Goal: Task Accomplishment & Management: Use online tool/utility

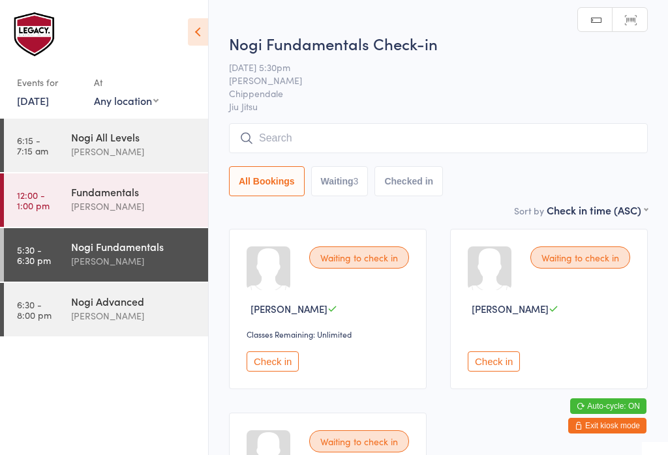
click at [600, 135] on input "search" at bounding box center [438, 138] width 419 height 30
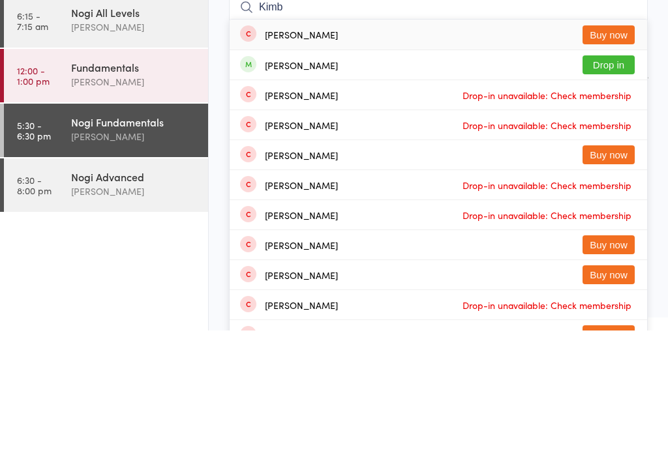
type input "Kimb"
click at [622, 180] on button "Drop in" at bounding box center [609, 189] width 52 height 19
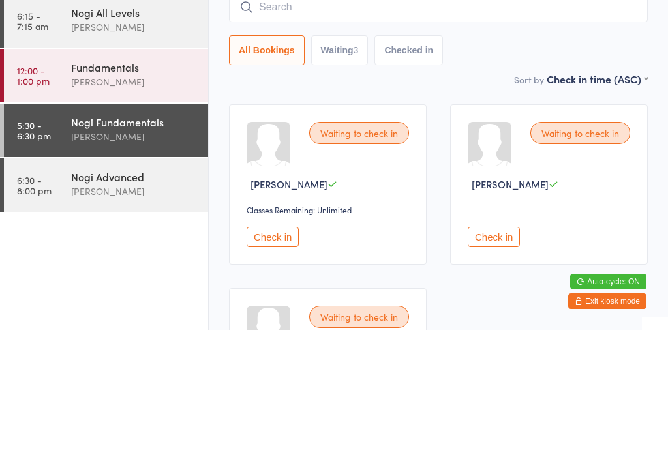
scroll to position [125, 0]
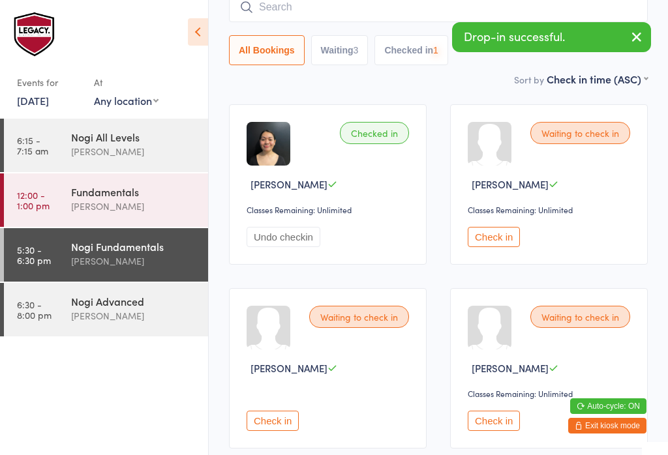
click at [114, 315] on div "[PERSON_NAME]" at bounding box center [134, 316] width 126 height 15
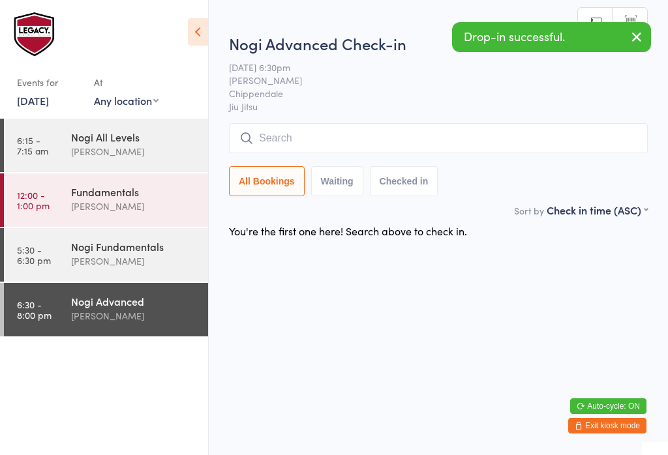
click at [484, 142] on input "search" at bounding box center [438, 138] width 419 height 30
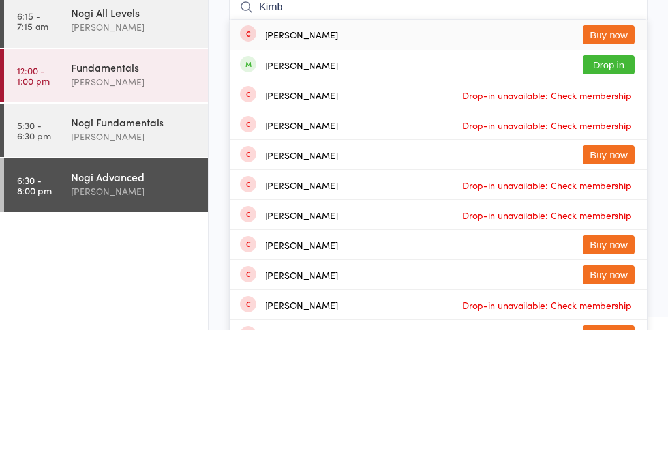
type input "Kimb"
click at [607, 180] on button "Drop in" at bounding box center [609, 189] width 52 height 19
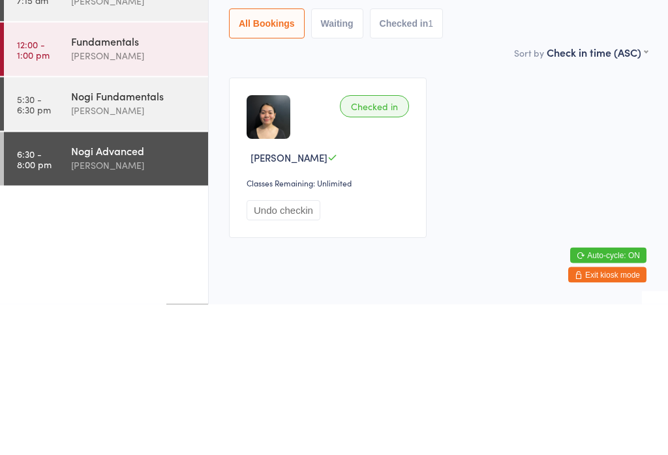
click at [149, 239] on div "Nogi Fundamentals" at bounding box center [134, 246] width 126 height 14
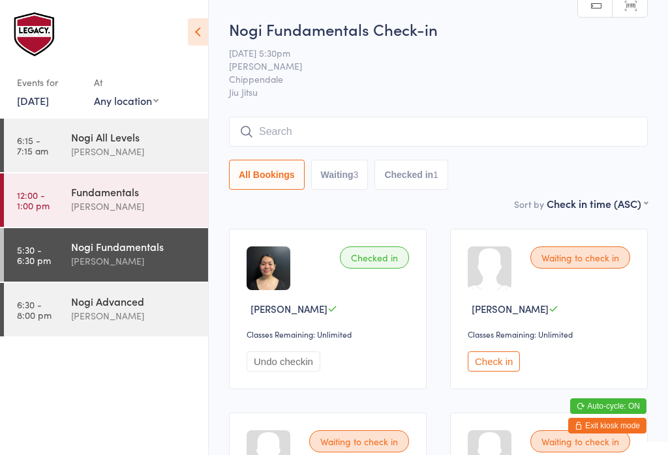
click at [375, 138] on input "search" at bounding box center [438, 132] width 419 height 30
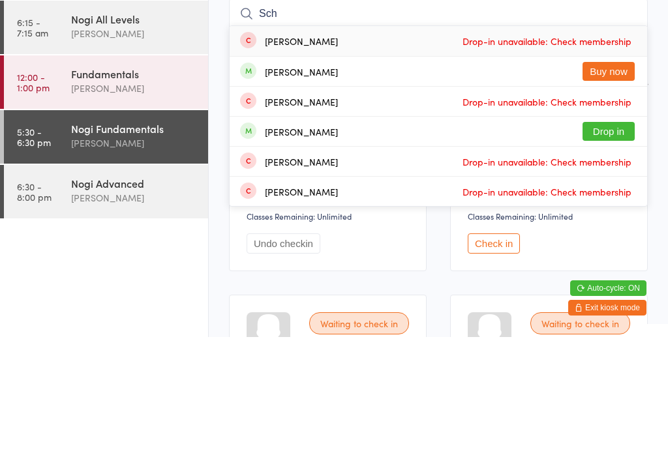
type input "Sch"
click at [607, 240] on button "Drop in" at bounding box center [609, 249] width 52 height 19
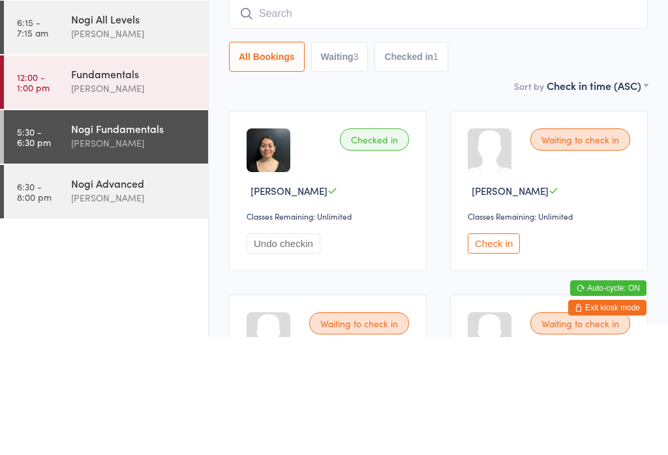
scroll to position [118, 0]
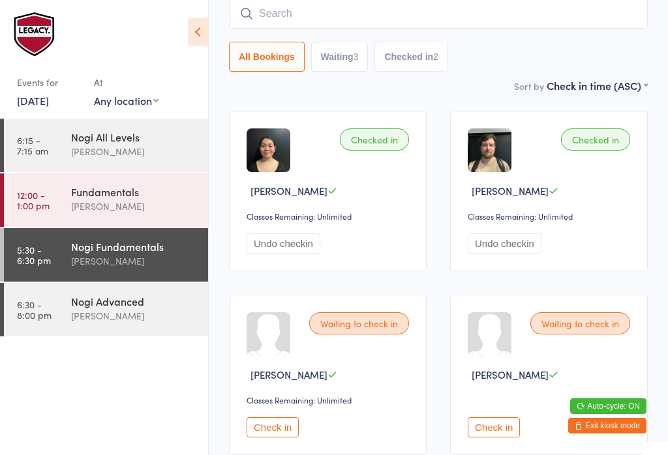
click at [534, 8] on input "search" at bounding box center [438, 14] width 419 height 30
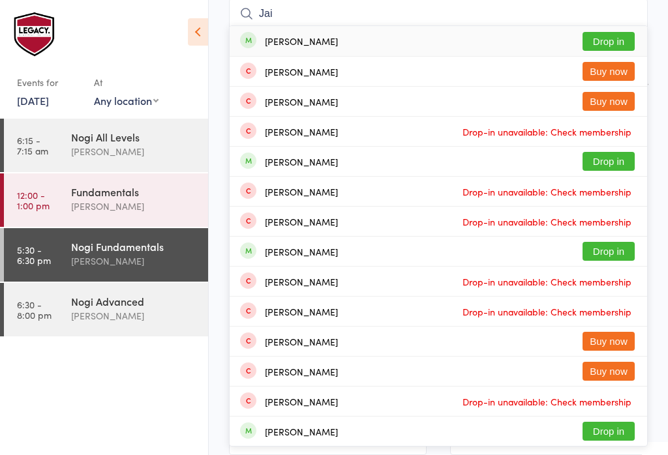
type input "Jai"
click at [615, 39] on button "Drop in" at bounding box center [609, 41] width 52 height 19
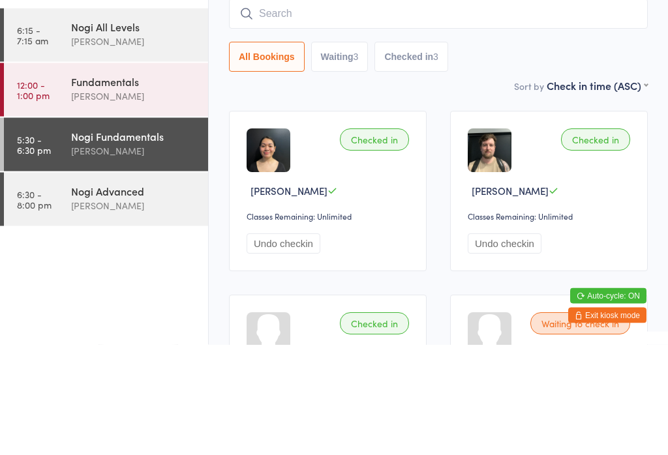
scroll to position [0, 0]
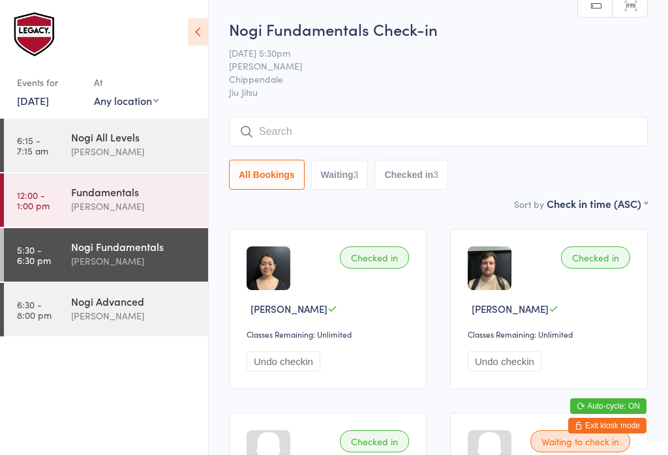
click at [466, 91] on span "Jiu Jitsu" at bounding box center [438, 91] width 419 height 13
click at [132, 249] on div "Nogi Fundamentals" at bounding box center [134, 246] width 126 height 14
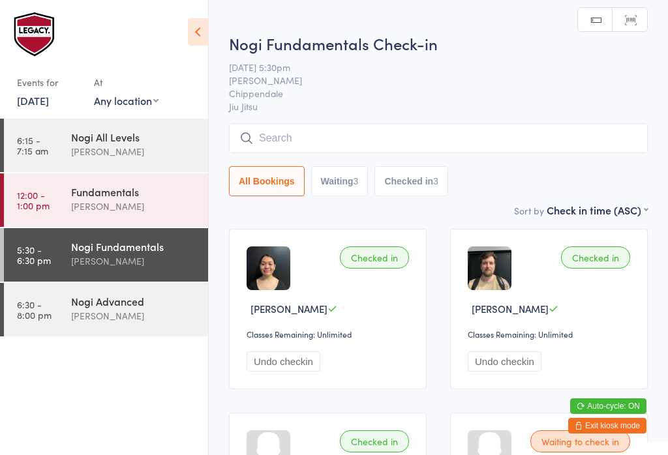
click at [545, 152] on input "search" at bounding box center [438, 138] width 419 height 30
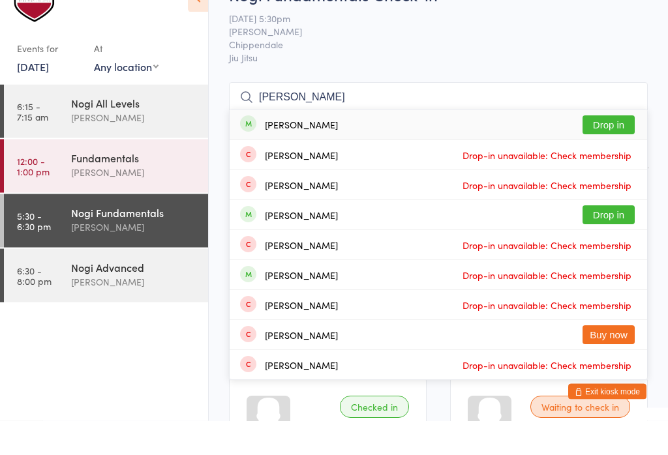
type input "[PERSON_NAME]"
click at [605, 150] on button "Drop in" at bounding box center [609, 159] width 52 height 19
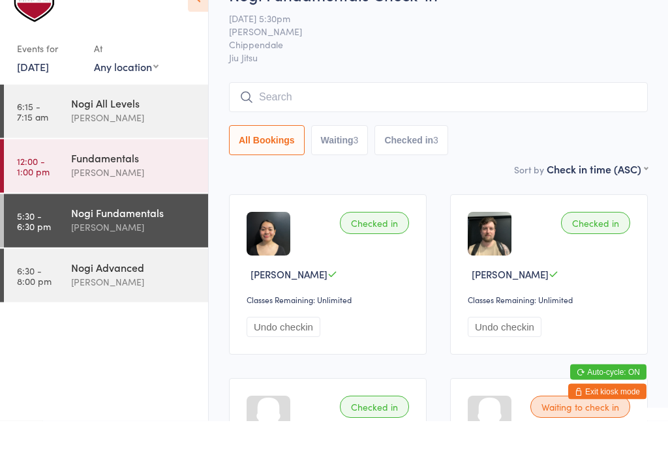
scroll to position [35, 0]
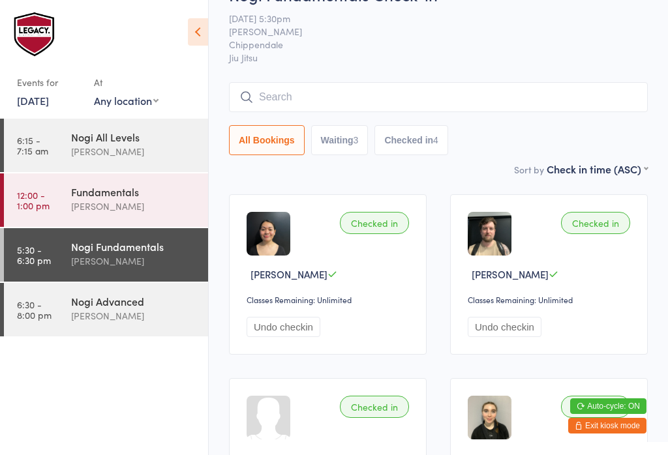
click at [569, 95] on input "search" at bounding box center [438, 97] width 419 height 30
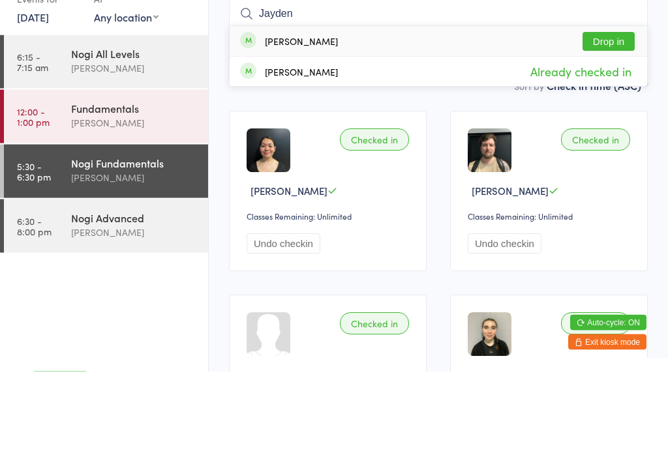
type input "Jayden"
click at [619, 116] on button "Drop in" at bounding box center [609, 125] width 52 height 19
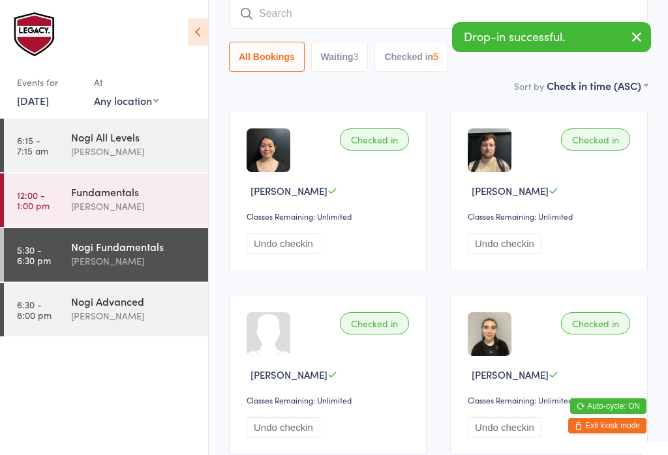
click at [58, 319] on link "6:30 - 8:00 pm Nogi Advanced [PERSON_NAME]" at bounding box center [106, 310] width 204 height 54
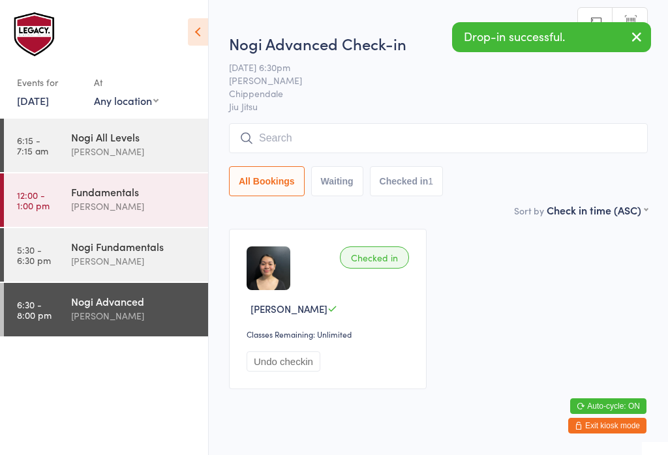
click at [378, 147] on input "search" at bounding box center [438, 138] width 419 height 30
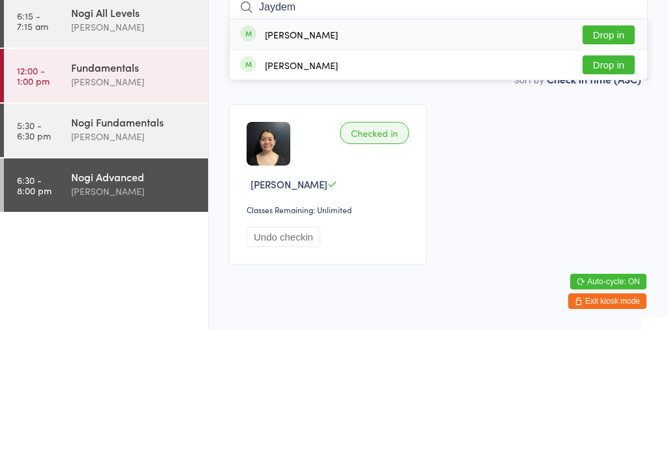
type input "Jaydem"
click at [618, 150] on button "Drop in" at bounding box center [609, 159] width 52 height 19
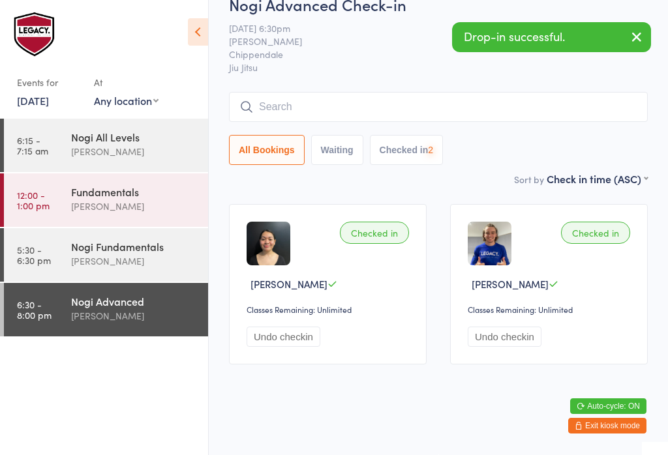
click at [72, 258] on div "[PERSON_NAME]" at bounding box center [134, 261] width 126 height 15
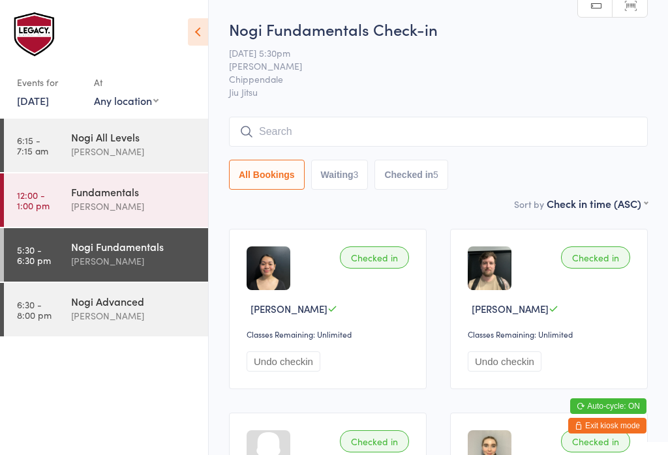
click at [499, 147] on input "search" at bounding box center [438, 132] width 419 height 30
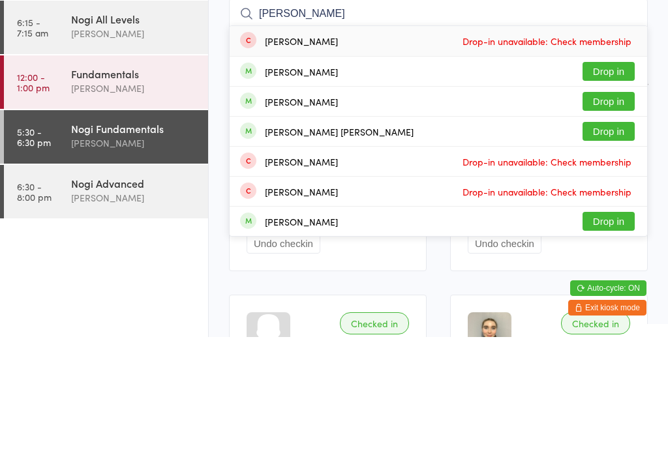
type input "[PERSON_NAME]"
click at [615, 240] on button "Drop in" at bounding box center [609, 249] width 52 height 19
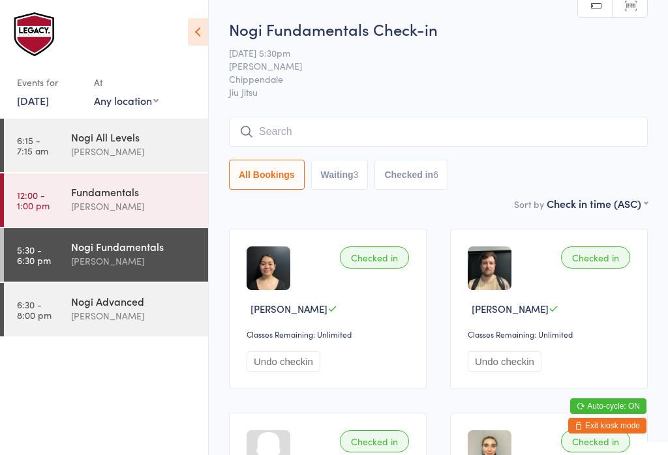
click at [332, 179] on button "Waiting 3" at bounding box center [339, 175] width 57 height 30
select select "0"
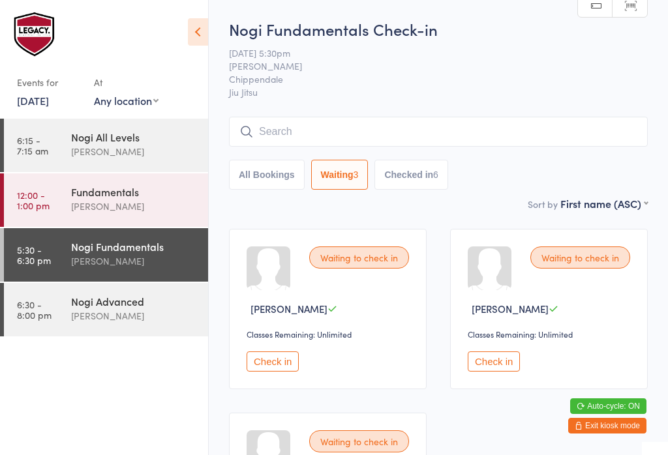
click at [360, 125] on input "search" at bounding box center [438, 132] width 419 height 30
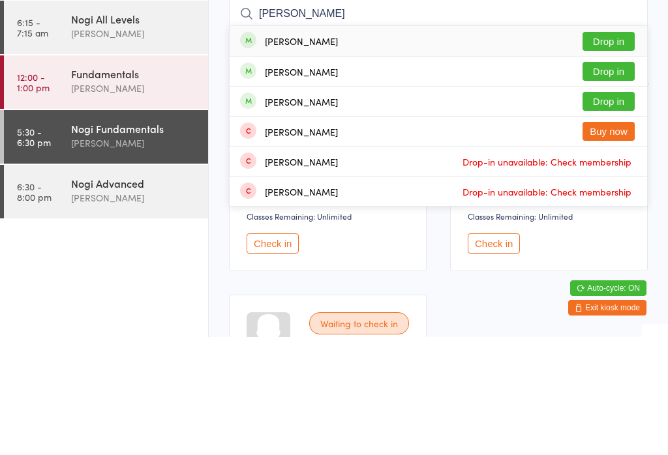
type input "[PERSON_NAME]"
click at [618, 150] on button "Drop in" at bounding box center [609, 159] width 52 height 19
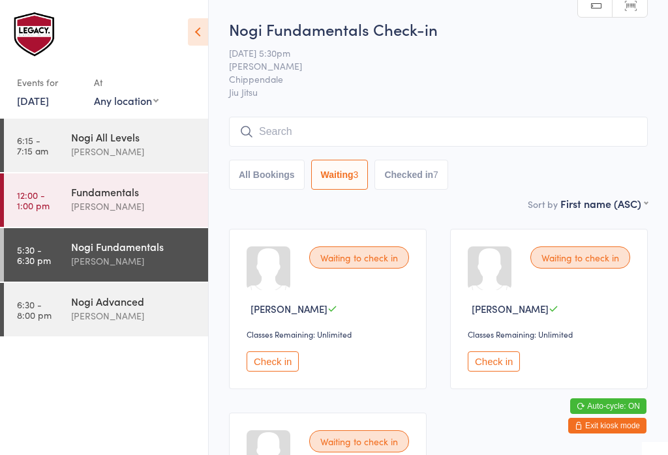
click at [389, 169] on button "Checked in 7" at bounding box center [412, 175] width 74 height 30
select select "4"
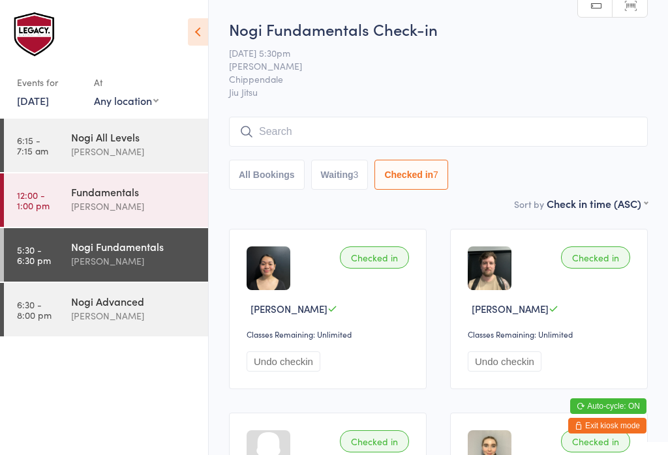
click at [264, 172] on button "All Bookings" at bounding box center [267, 175] width 76 height 30
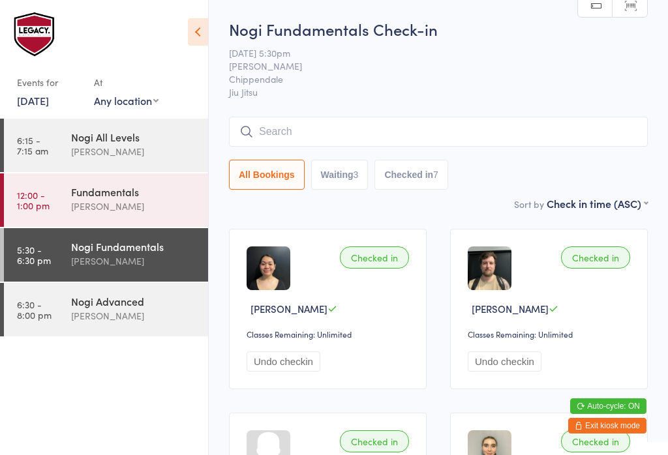
click at [497, 127] on input "search" at bounding box center [438, 132] width 419 height 30
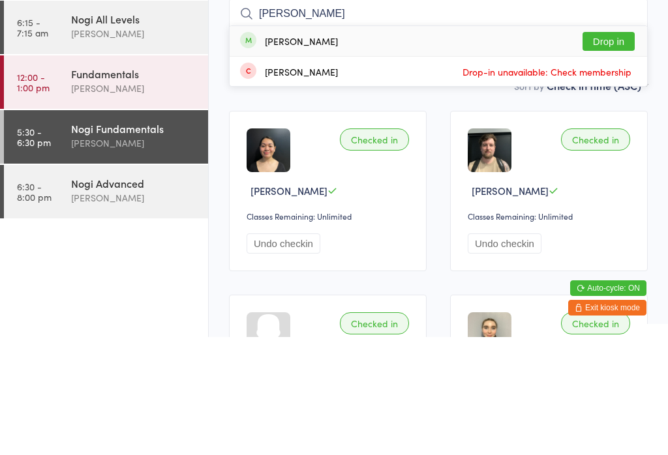
type input "[PERSON_NAME]"
click at [602, 150] on button "Drop in" at bounding box center [609, 159] width 52 height 19
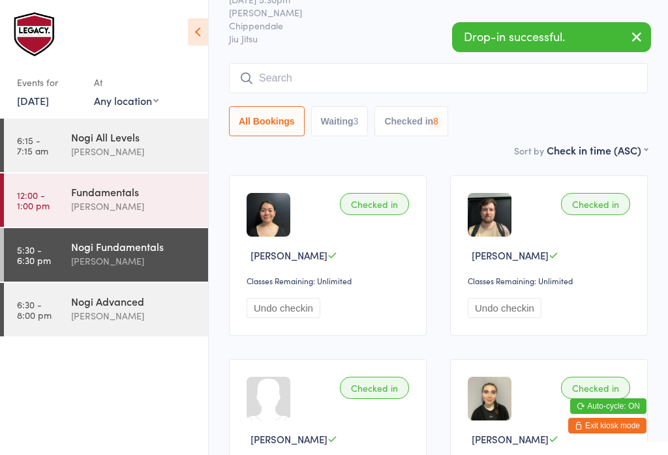
scroll to position [52, 0]
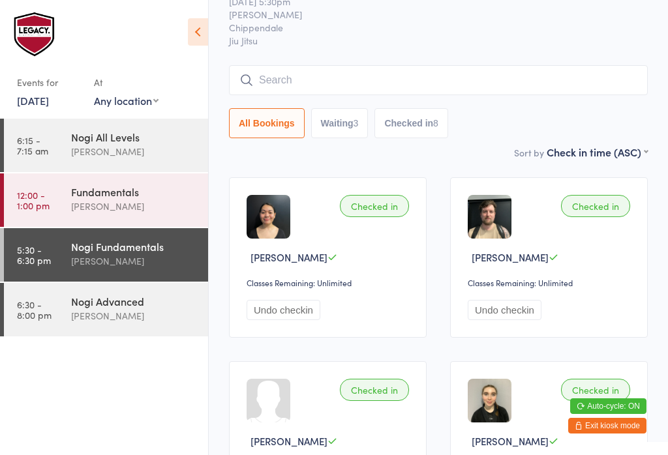
click at [361, 76] on input "search" at bounding box center [438, 80] width 419 height 30
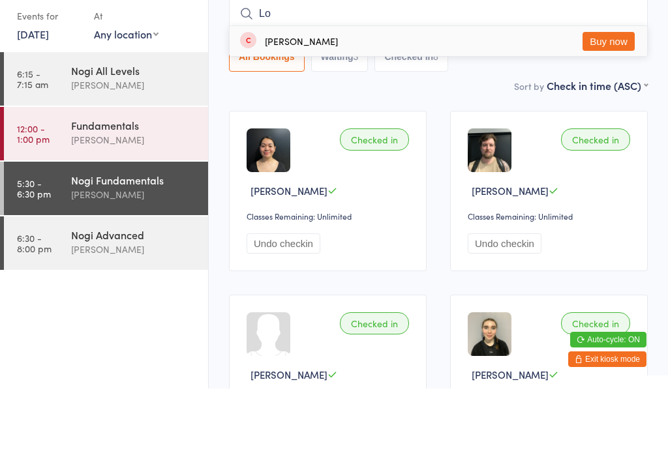
type input "L"
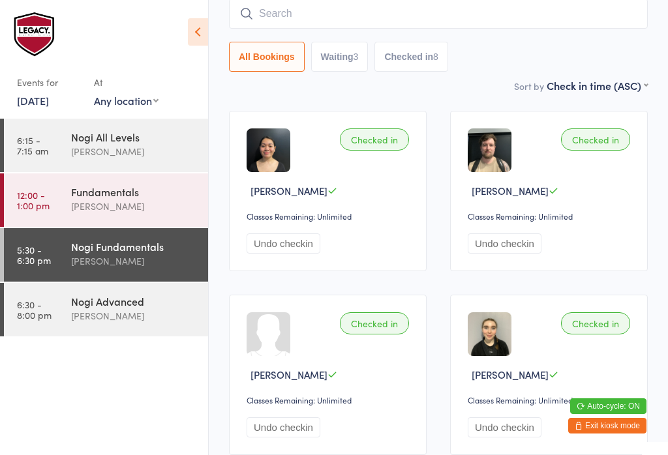
click at [93, 140] on div "Nogi All Levels" at bounding box center [134, 137] width 126 height 14
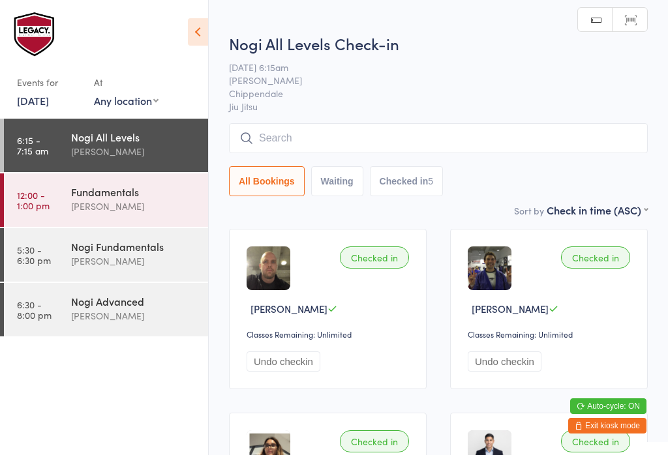
click at [72, 265] on div "[PERSON_NAME]" at bounding box center [134, 261] width 126 height 15
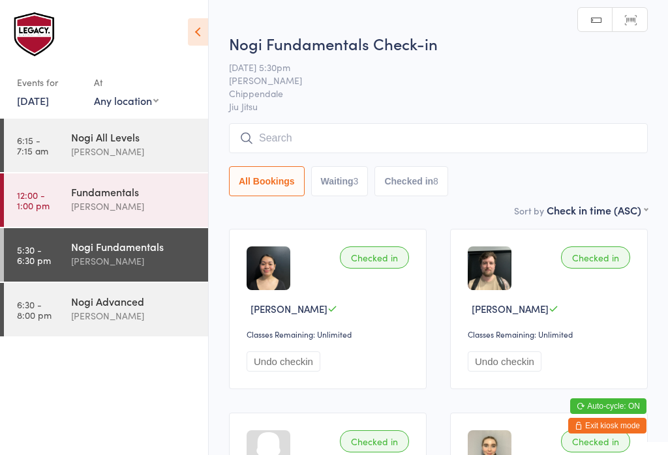
click at [467, 143] on input "search" at bounding box center [438, 138] width 419 height 30
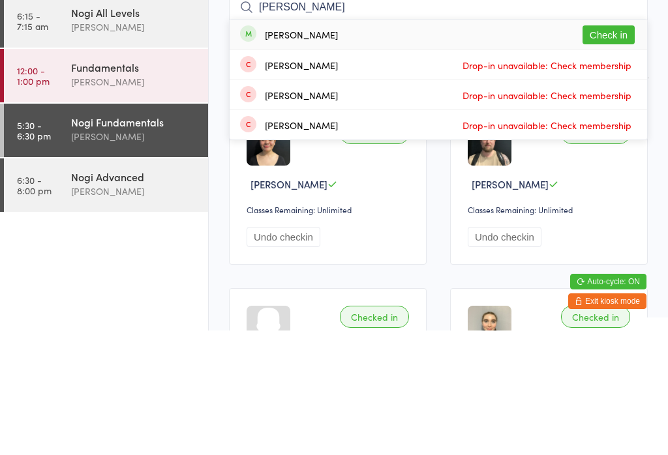
type input "[PERSON_NAME]"
click at [611, 150] on button "Check in" at bounding box center [609, 159] width 52 height 19
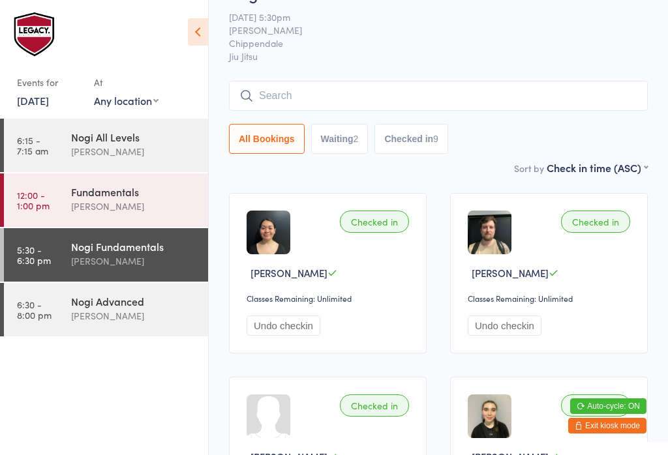
scroll to position [35, 0]
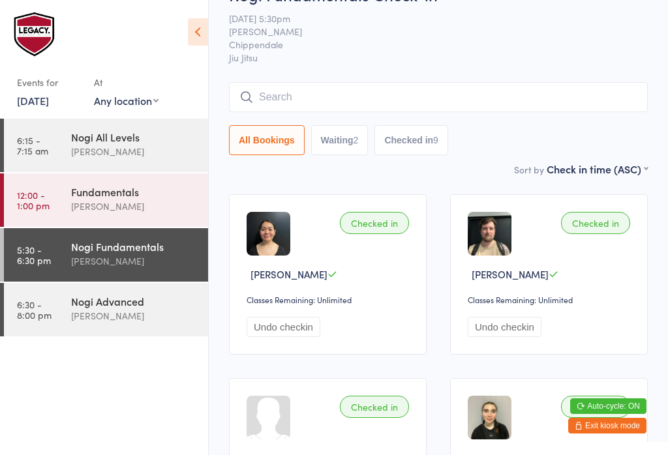
click at [354, 84] on input "search" at bounding box center [438, 97] width 419 height 30
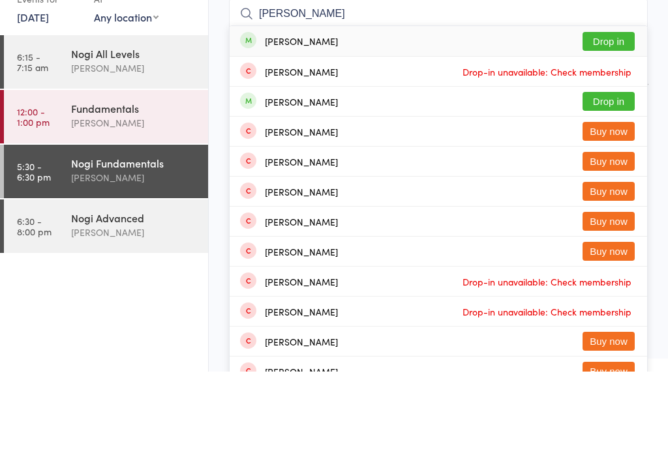
type input "[PERSON_NAME]"
click at [626, 116] on button "Drop in" at bounding box center [609, 125] width 52 height 19
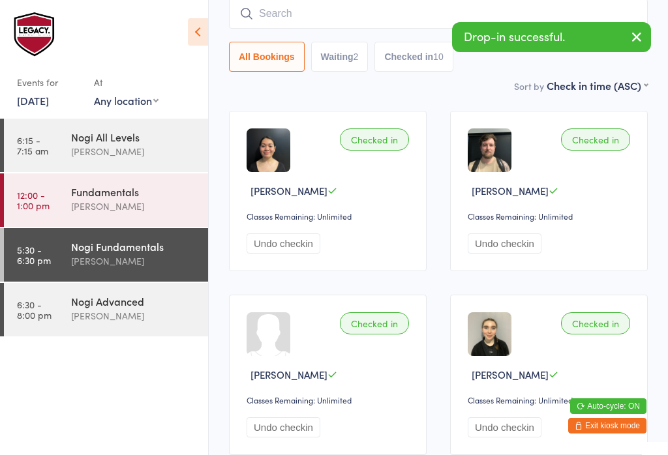
click at [424, 60] on button "Checked in 10" at bounding box center [414, 57] width 78 height 30
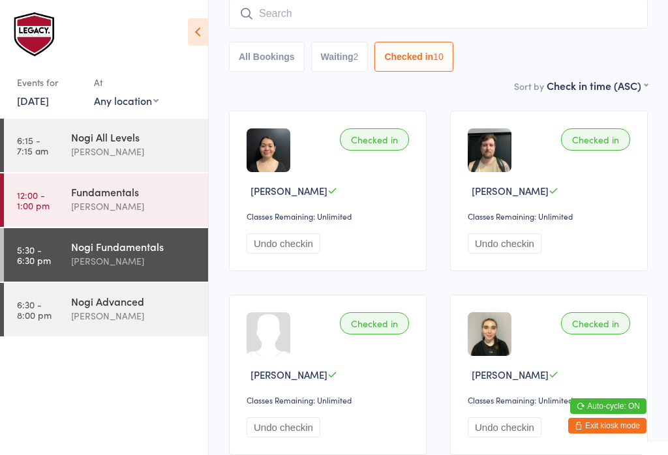
click at [348, 18] on input "search" at bounding box center [438, 14] width 419 height 30
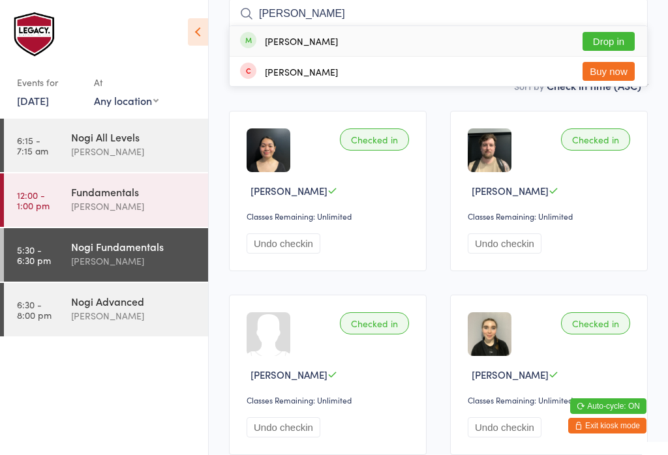
type input "[PERSON_NAME]"
click at [354, 40] on div "[PERSON_NAME] Drop in" at bounding box center [439, 41] width 418 height 30
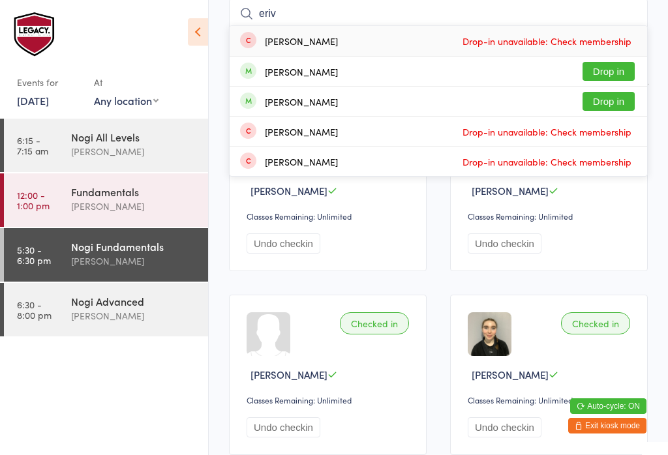
type input "eriv"
click at [612, 102] on button "Drop in" at bounding box center [609, 101] width 52 height 19
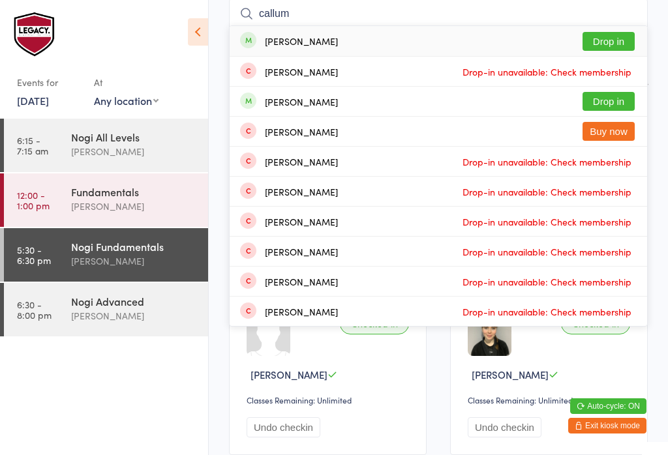
type input "callum"
click at [635, 33] on div "[PERSON_NAME] Drop in" at bounding box center [439, 41] width 418 height 30
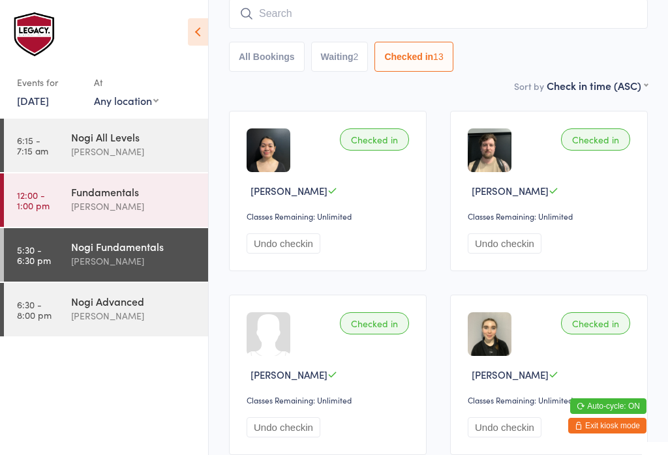
click at [316, 8] on input "search" at bounding box center [438, 14] width 419 height 30
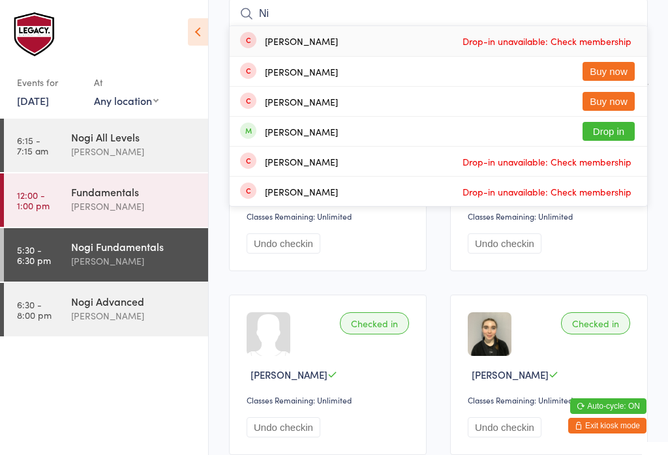
type input "N"
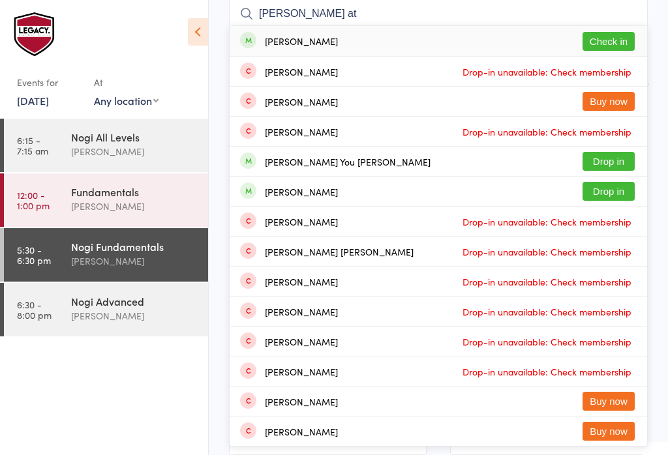
type input "[PERSON_NAME] at"
click at [626, 40] on button "Check in" at bounding box center [609, 41] width 52 height 19
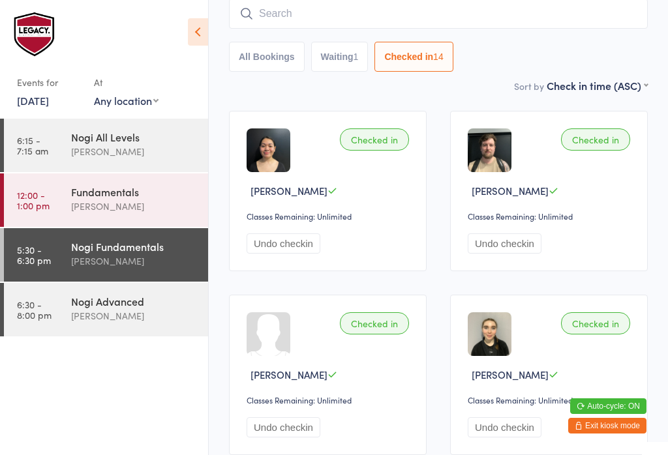
click at [273, 16] on input "search" at bounding box center [438, 14] width 419 height 30
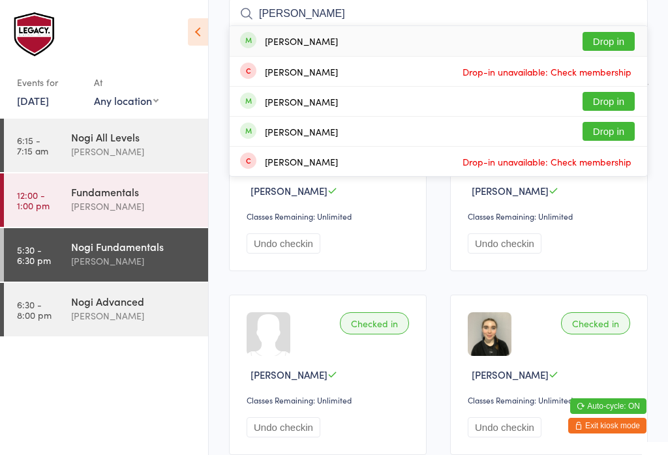
type input "[PERSON_NAME]"
click at [591, 35] on button "Drop in" at bounding box center [609, 41] width 52 height 19
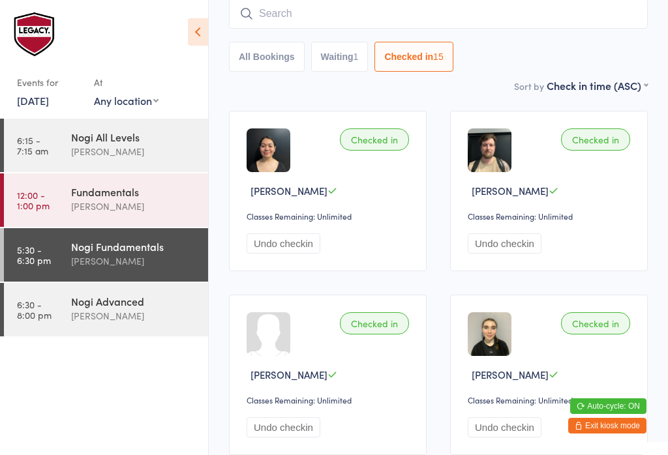
click at [376, 23] on input "search" at bounding box center [438, 14] width 419 height 30
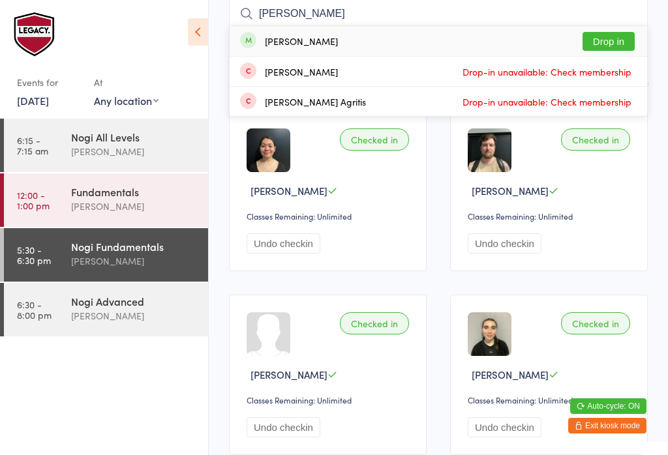
type input "[PERSON_NAME]"
click at [619, 37] on button "Drop in" at bounding box center [609, 41] width 52 height 19
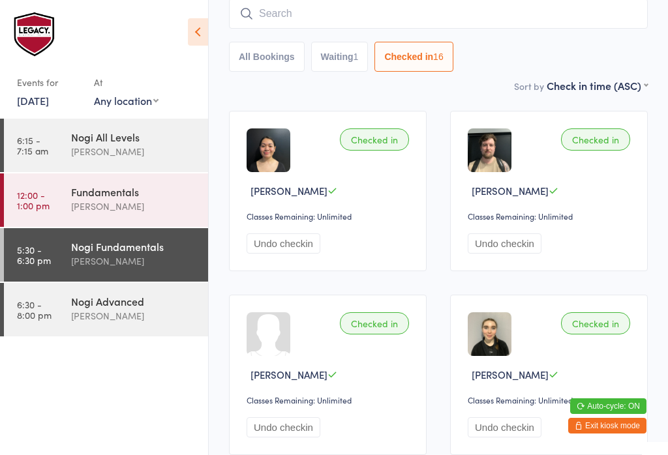
click at [314, 6] on input "search" at bounding box center [438, 14] width 419 height 30
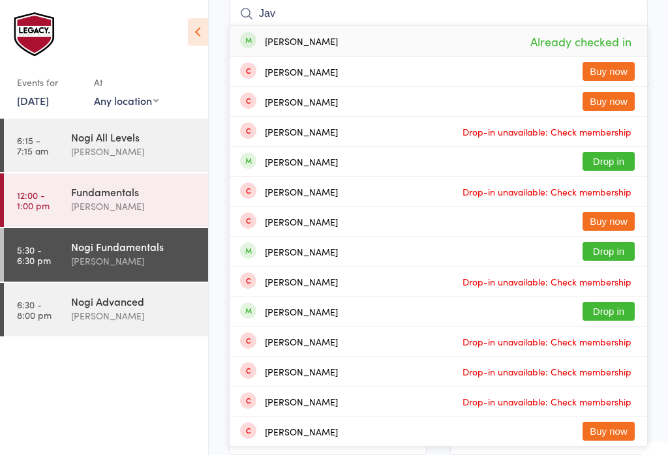
type input "Jav"
click at [608, 74] on button "Buy now" at bounding box center [609, 71] width 52 height 19
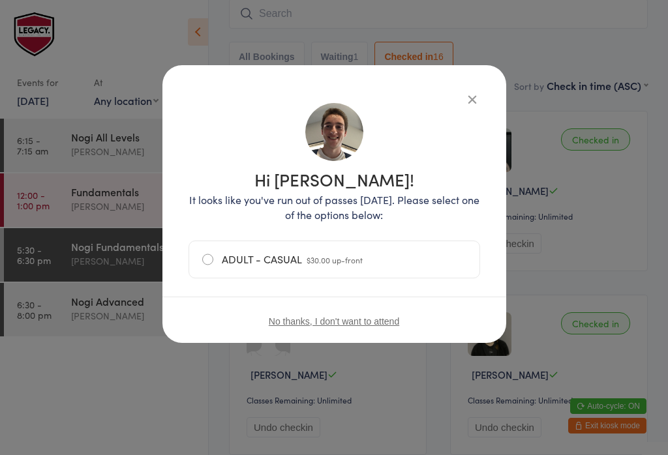
click at [390, 213] on p "It looks like you've run out of passes [DATE]. Please select one of the options…" at bounding box center [335, 208] width 292 height 30
click at [202, 264] on label "ADULT - CASUAL $30.00 up-front" at bounding box center [334, 259] width 264 height 37
click at [0, 0] on input "ADULT - CASUAL $30.00 up-front" at bounding box center [0, 0] width 0 height 0
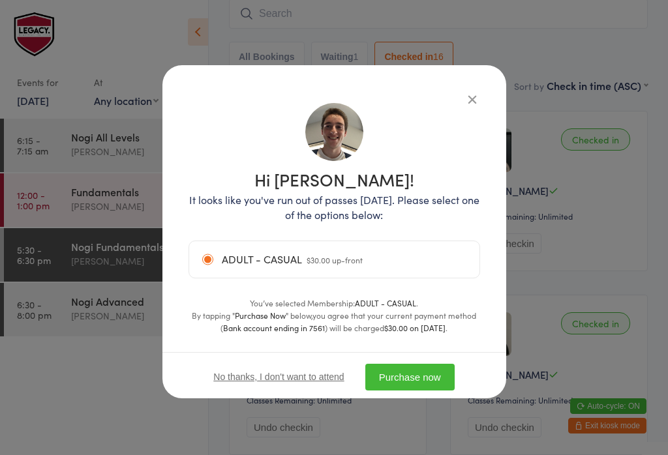
click at [415, 382] on button "Purchase now" at bounding box center [409, 377] width 89 height 27
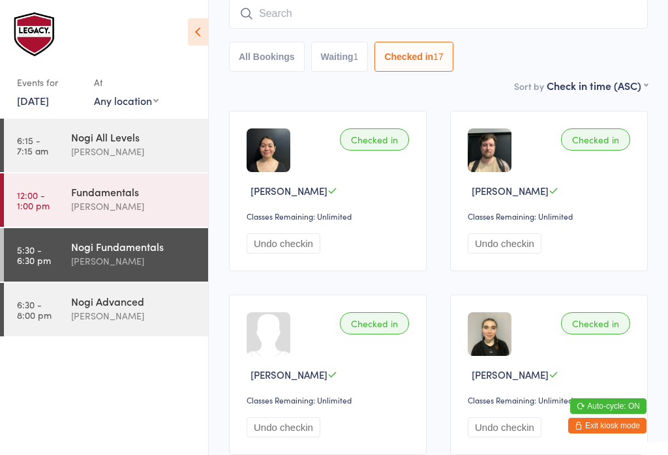
click at [350, 5] on input "search" at bounding box center [438, 14] width 419 height 30
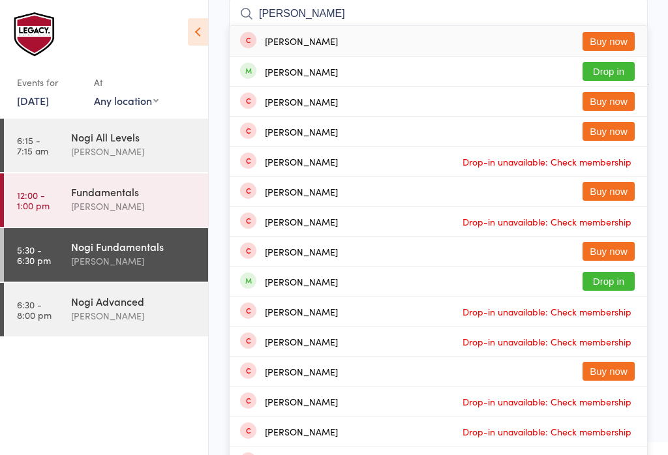
type input "[PERSON_NAME]"
click at [627, 42] on button "Buy now" at bounding box center [609, 41] width 52 height 19
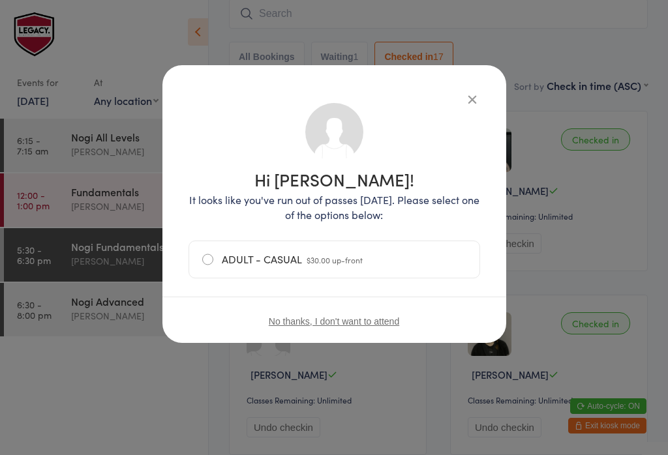
click at [319, 269] on label "ADULT - CASUAL $30.00 up-front" at bounding box center [334, 259] width 264 height 37
click at [0, 0] on input "ADULT - CASUAL $30.00 up-front" at bounding box center [0, 0] width 0 height 0
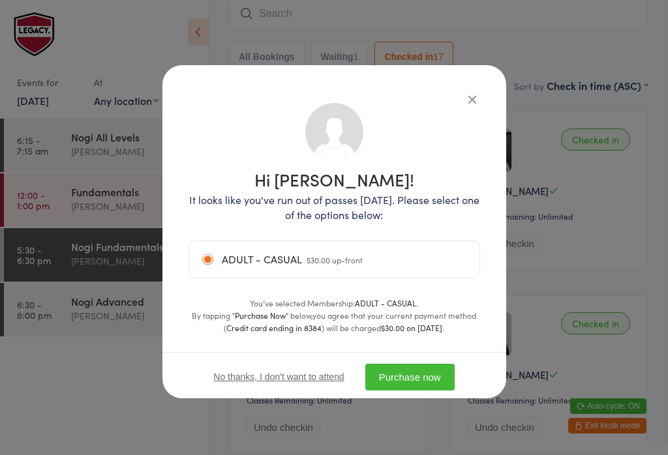
click at [449, 375] on button "Purchase now" at bounding box center [409, 377] width 89 height 27
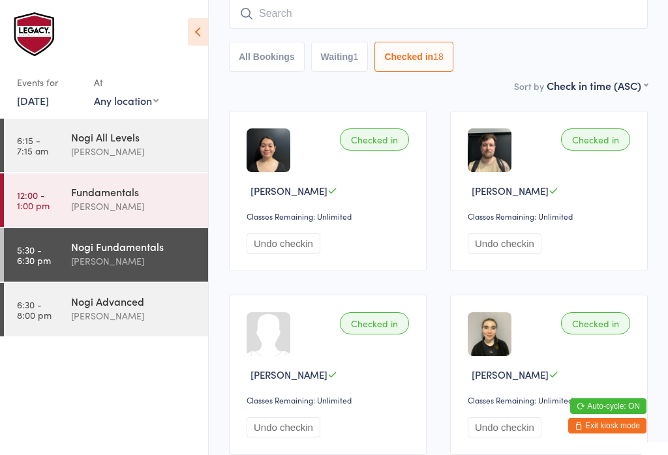
click at [336, 37] on div "All Bookings Waiting 1 Checked in 18" at bounding box center [438, 35] width 419 height 73
click at [344, 23] on input "search" at bounding box center [438, 14] width 419 height 30
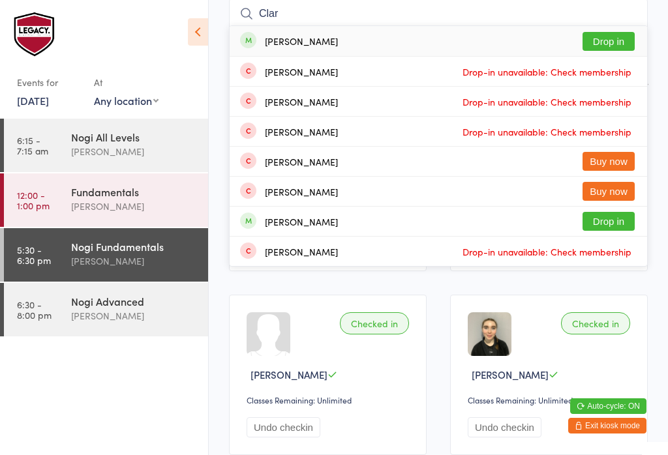
type input "Clar"
click at [604, 42] on button "Drop in" at bounding box center [609, 41] width 52 height 19
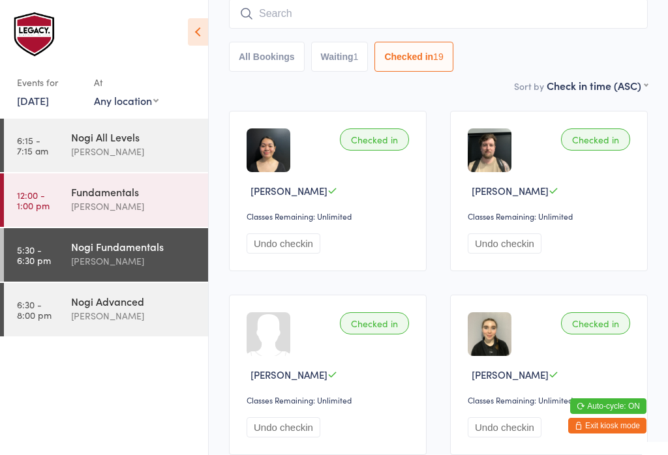
click at [319, 21] on input "search" at bounding box center [438, 14] width 419 height 30
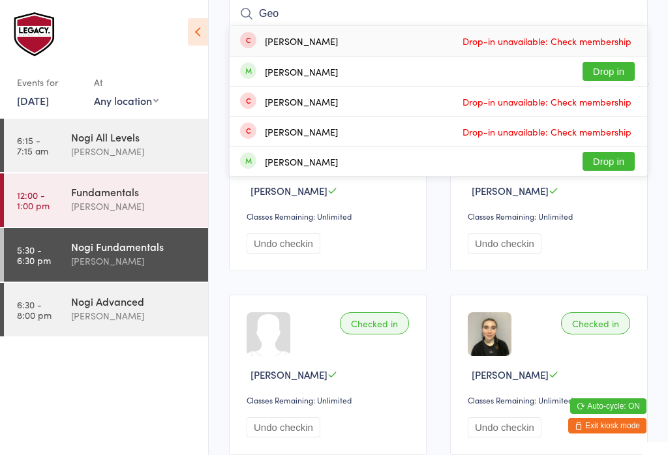
type input "Geo"
click at [614, 70] on button "Drop in" at bounding box center [609, 71] width 52 height 19
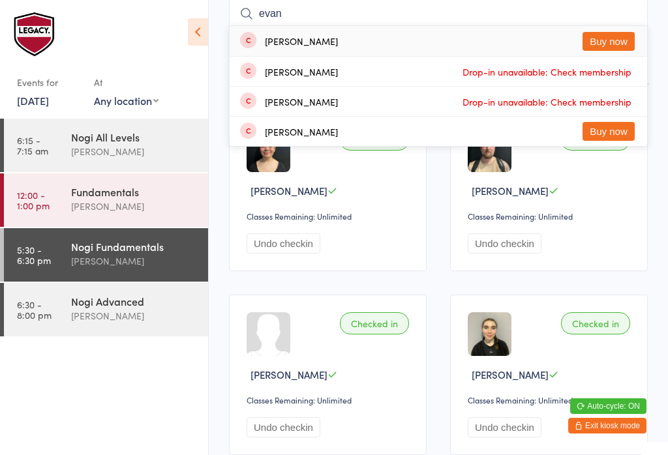
type input "evan"
click at [607, 33] on button "Buy now" at bounding box center [609, 41] width 52 height 19
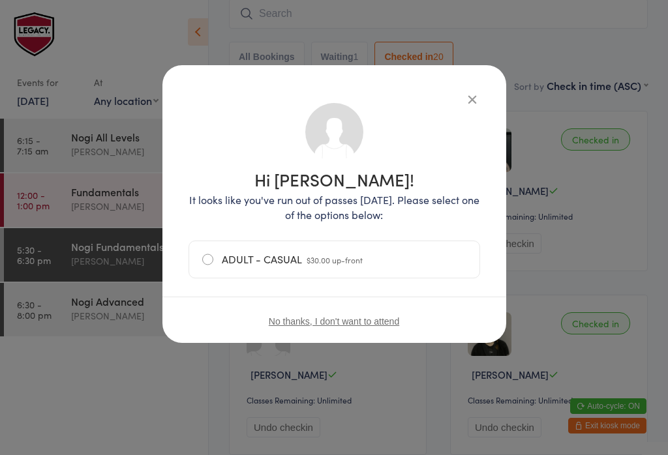
click at [391, 262] on label "ADULT - CASUAL $30.00 up-front" at bounding box center [334, 259] width 264 height 37
click at [0, 0] on input "ADULT - CASUAL $30.00 up-front" at bounding box center [0, 0] width 0 height 0
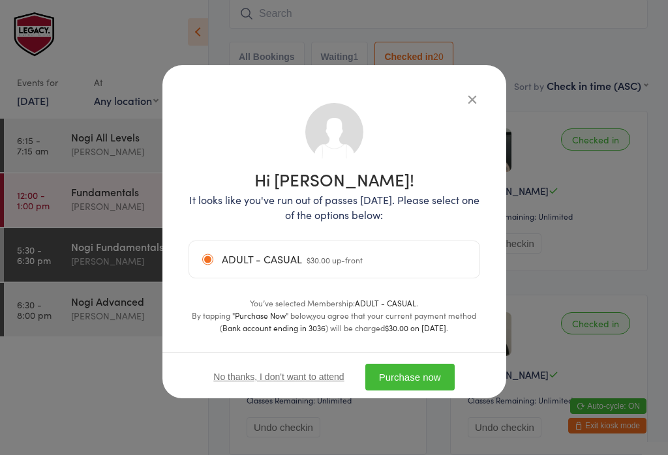
click at [414, 384] on button "Purchase now" at bounding box center [409, 377] width 89 height 27
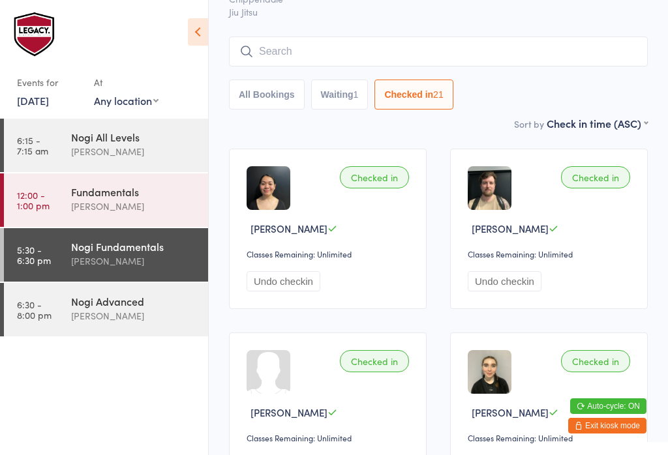
scroll to position [0, 0]
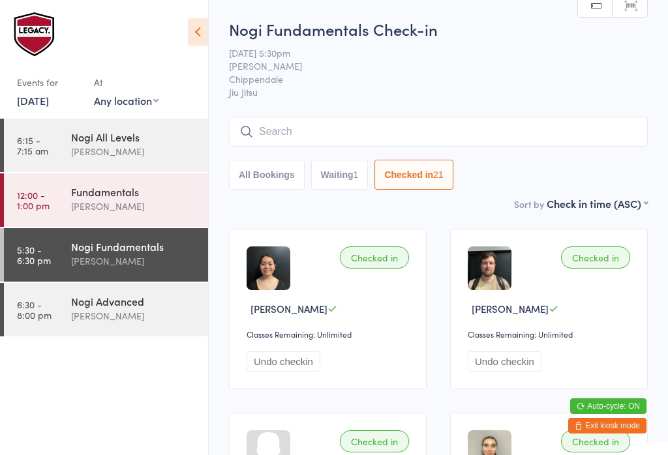
click at [340, 183] on button "Waiting 1" at bounding box center [339, 175] width 57 height 30
select select "0"
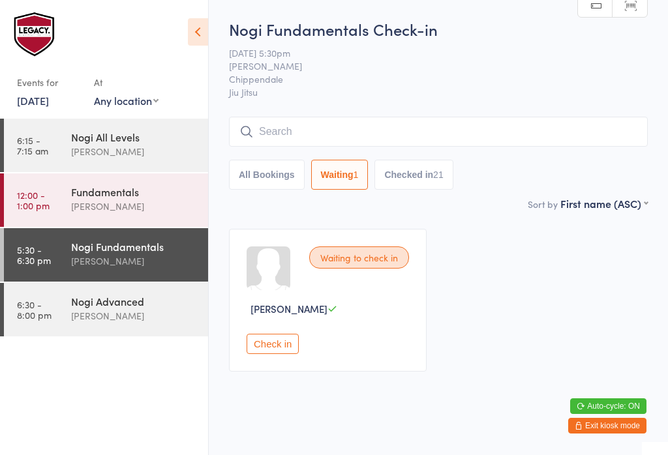
click at [270, 347] on button "Check in" at bounding box center [273, 344] width 52 height 20
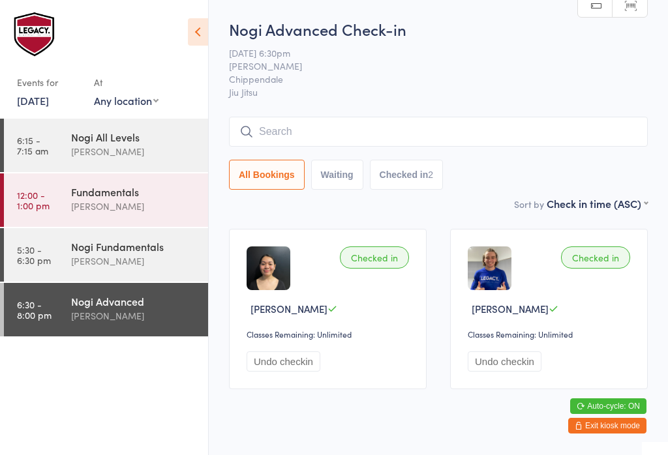
click at [140, 263] on div "[PERSON_NAME]" at bounding box center [134, 261] width 126 height 15
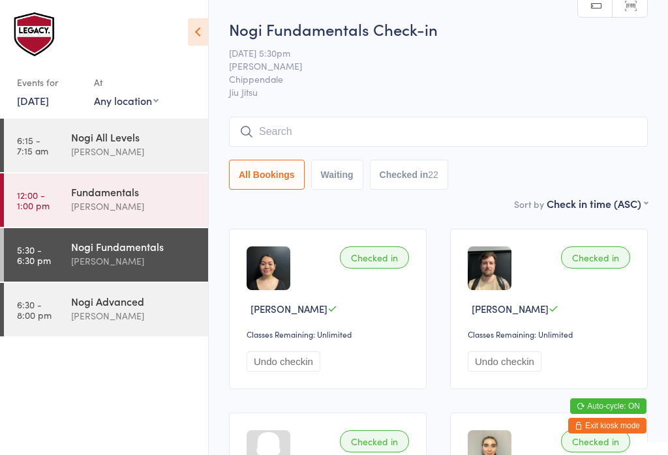
click at [545, 129] on input "search" at bounding box center [438, 132] width 419 height 30
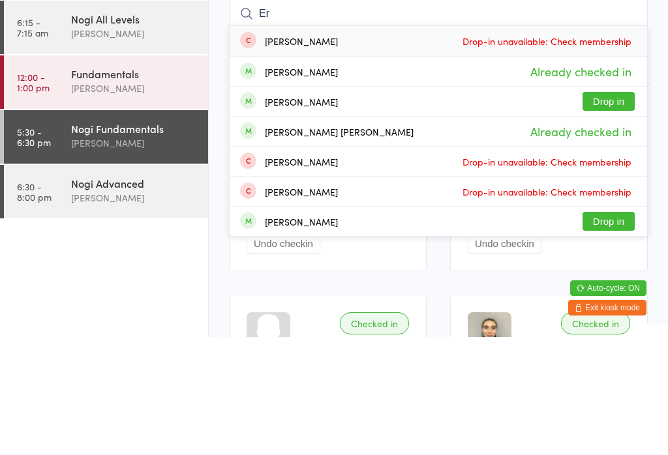
type input "E"
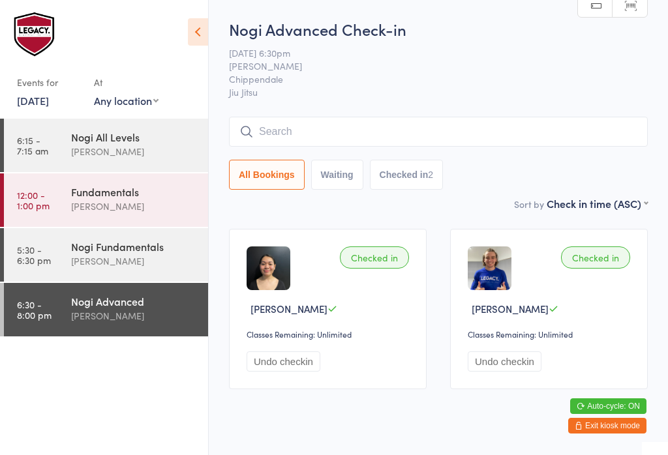
click at [485, 132] on input "search" at bounding box center [438, 132] width 419 height 30
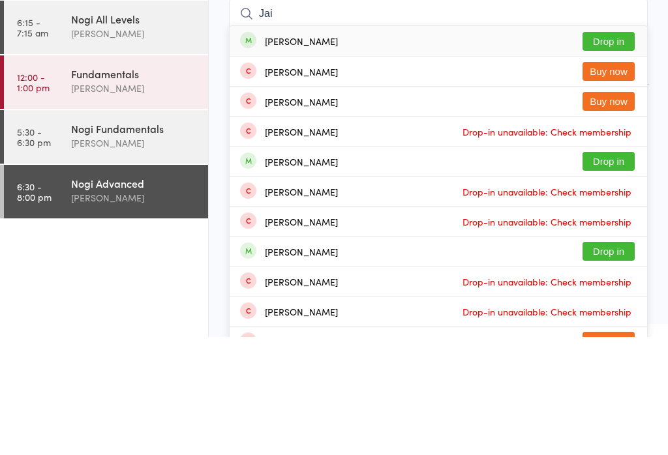
type input "Jai"
click at [623, 210] on button "Buy now" at bounding box center [609, 219] width 52 height 19
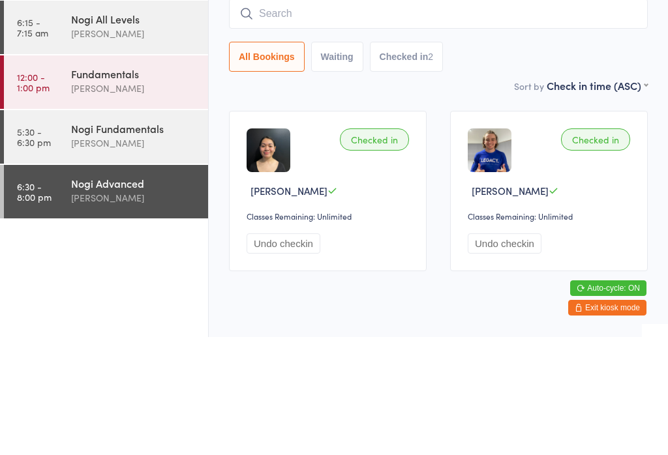
scroll to position [32, 0]
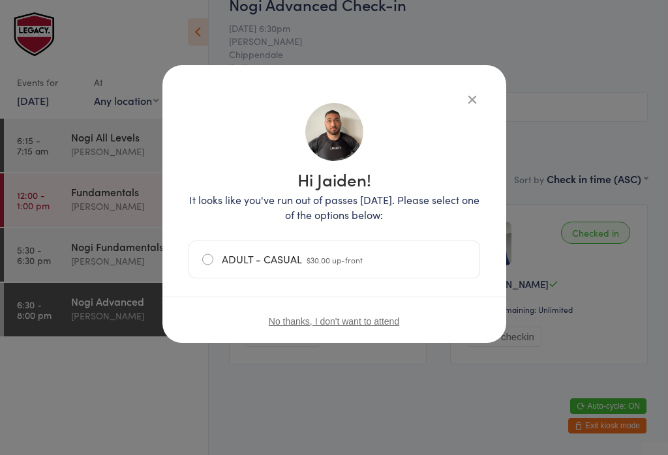
click at [416, 276] on label "ADULT - CASUAL $30.00 up-front" at bounding box center [334, 259] width 264 height 37
click at [0, 0] on input "ADULT - CASUAL $30.00 up-front" at bounding box center [0, 0] width 0 height 0
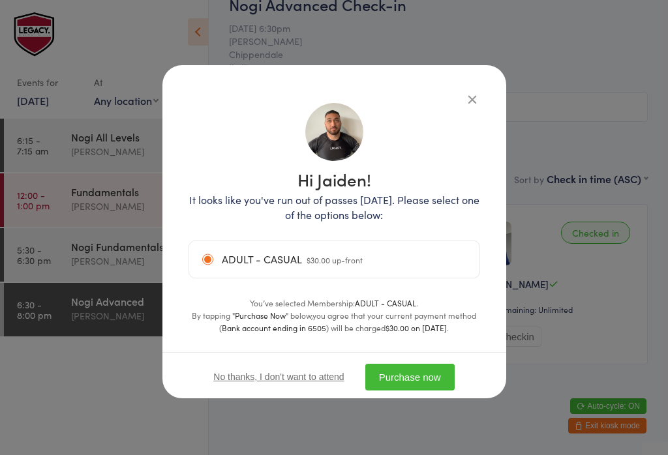
click at [446, 381] on button "Purchase now" at bounding box center [409, 377] width 89 height 27
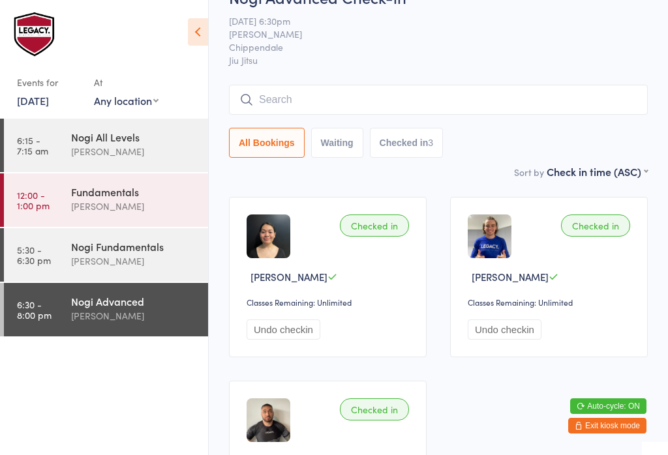
click at [292, 89] on input "search" at bounding box center [438, 100] width 419 height 30
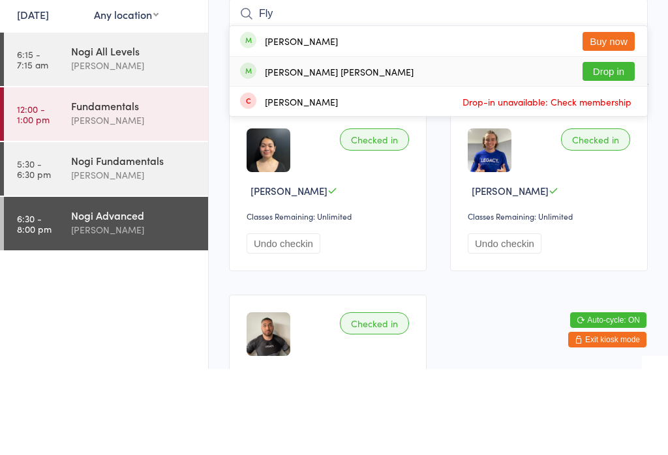
type input "Fly"
click at [603, 148] on button "Drop in" at bounding box center [609, 157] width 52 height 19
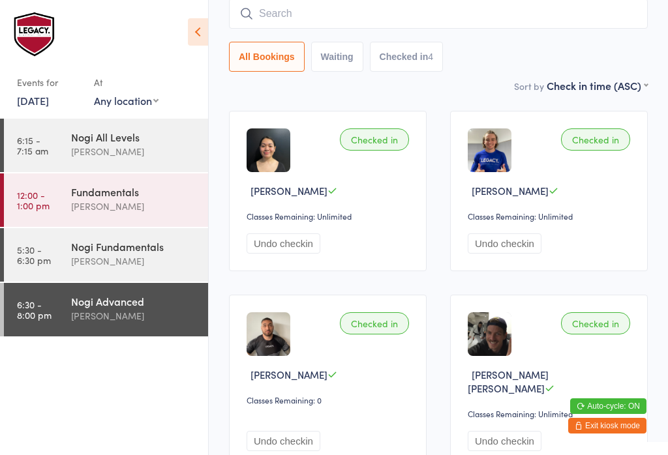
click at [305, 12] on input "search" at bounding box center [438, 14] width 419 height 30
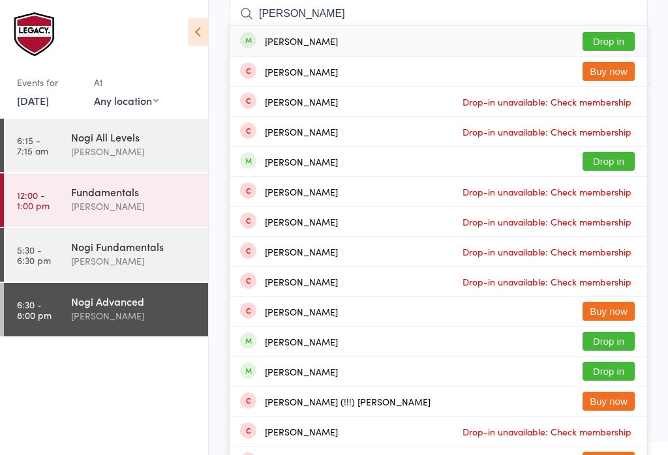
type input "[PERSON_NAME]"
click at [608, 46] on button "Drop in" at bounding box center [609, 41] width 52 height 19
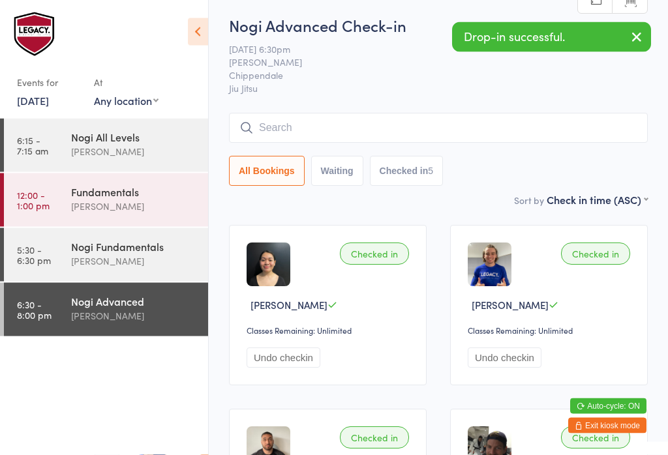
scroll to position [0, 0]
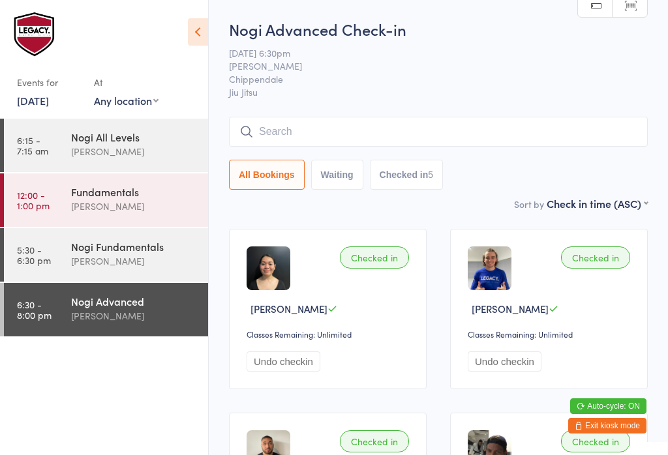
click at [418, 142] on input "search" at bounding box center [438, 132] width 419 height 30
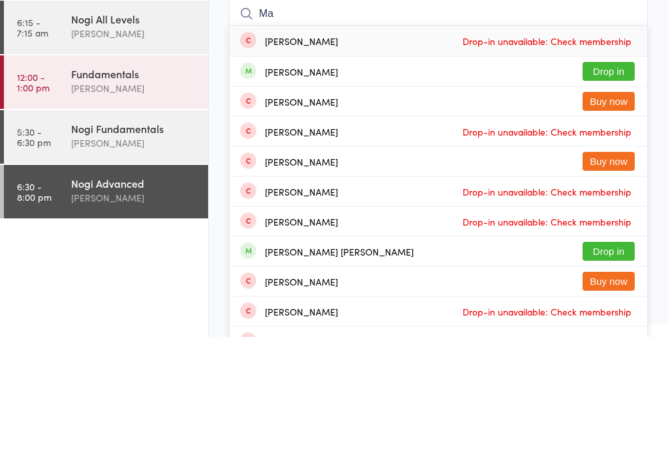
type input "M"
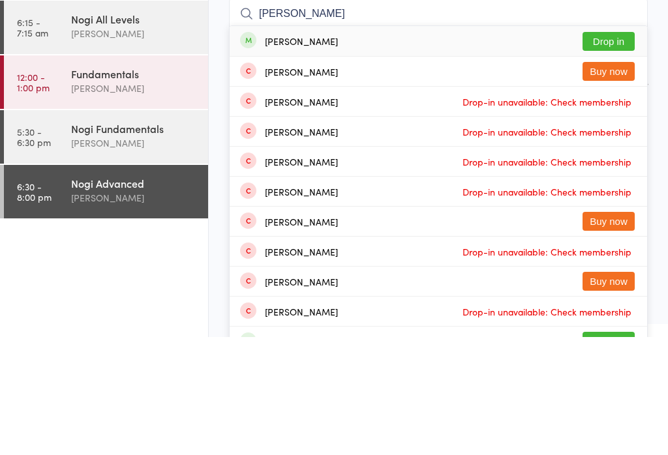
type input "[PERSON_NAME]"
click at [604, 150] on button "Drop in" at bounding box center [609, 159] width 52 height 19
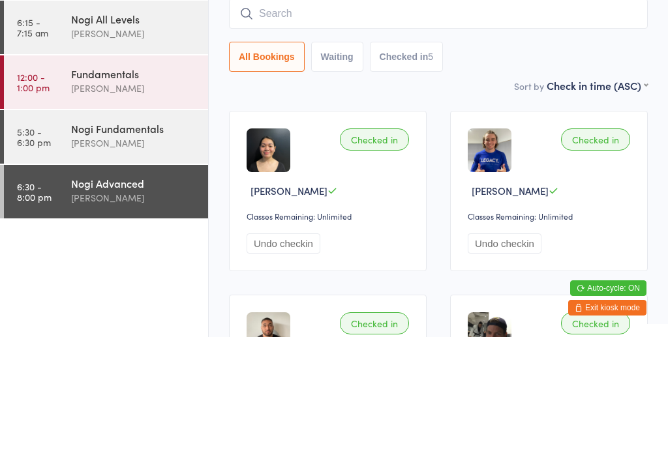
scroll to position [118, 0]
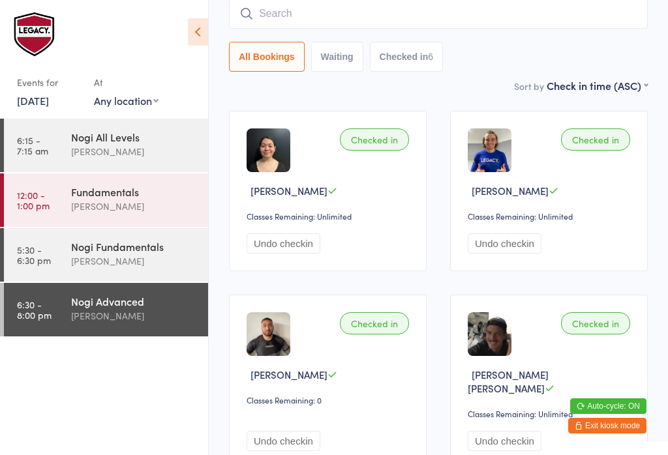
click at [353, 7] on input "search" at bounding box center [438, 14] width 419 height 30
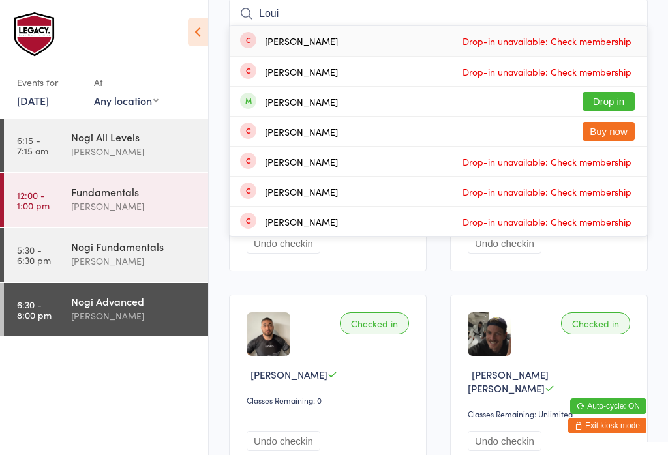
type input "Loui"
click at [619, 99] on button "Drop in" at bounding box center [609, 101] width 52 height 19
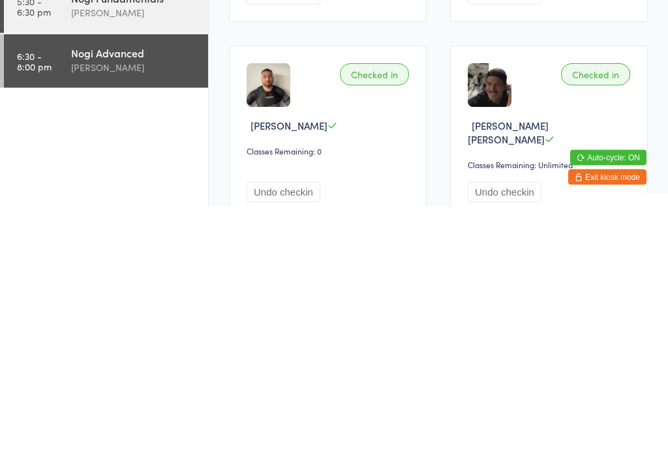
click at [117, 309] on div "[PERSON_NAME]" at bounding box center [134, 316] width 126 height 15
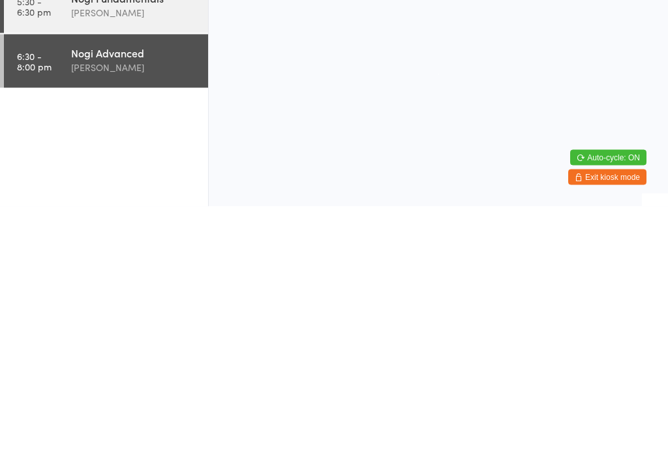
scroll to position [0, 0]
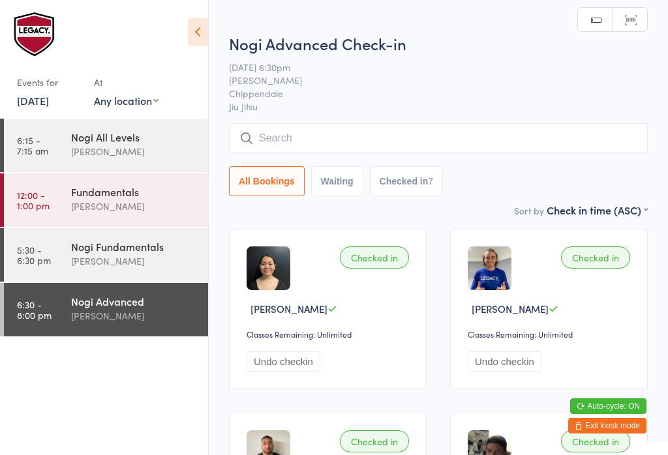
click at [364, 144] on input "search" at bounding box center [438, 138] width 419 height 30
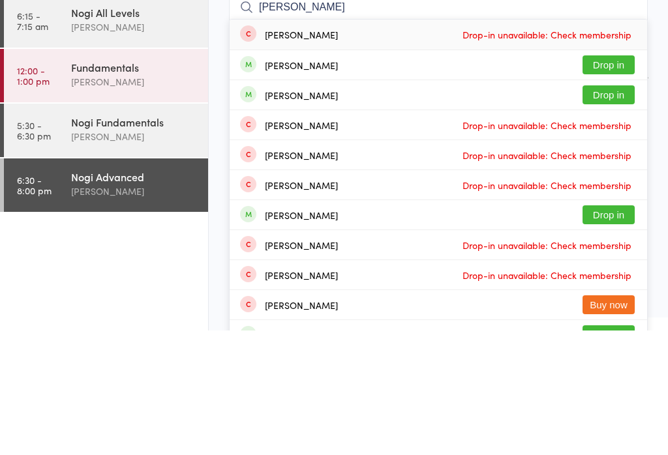
type input "[PERSON_NAME]"
click at [628, 210] on button "Drop in" at bounding box center [609, 219] width 52 height 19
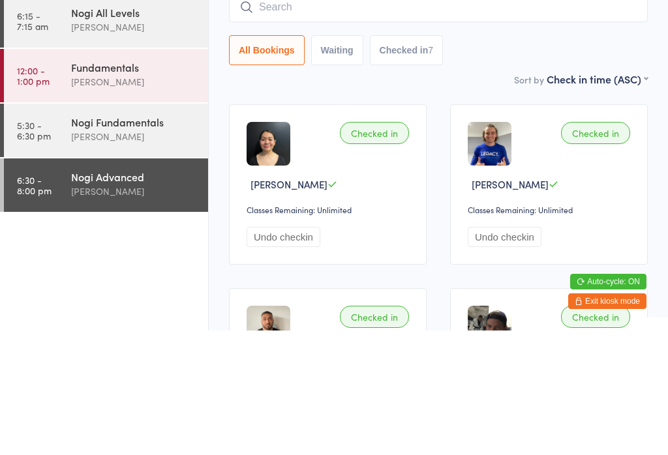
scroll to position [125, 0]
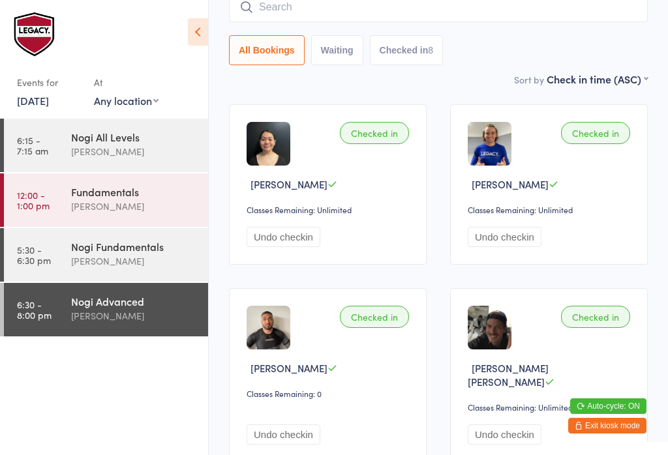
click at [508, 11] on input "search" at bounding box center [438, 7] width 419 height 30
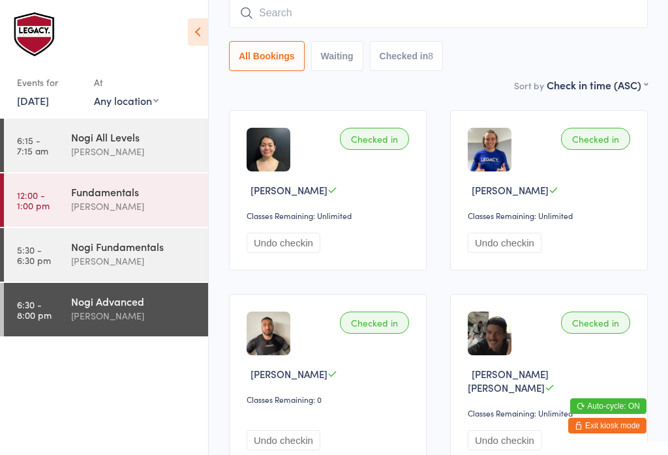
scroll to position [118, 0]
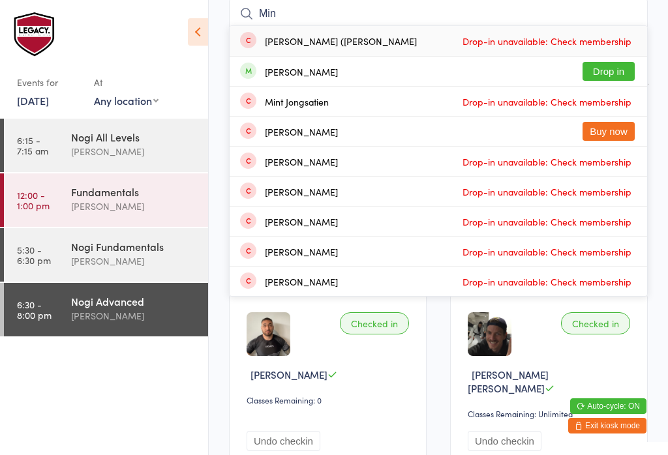
type input "Min"
click at [608, 70] on button "Drop in" at bounding box center [609, 71] width 52 height 19
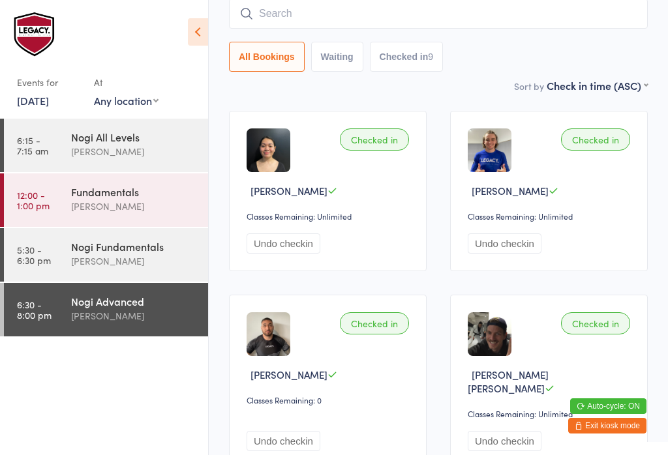
click at [329, 18] on input "search" at bounding box center [438, 14] width 419 height 30
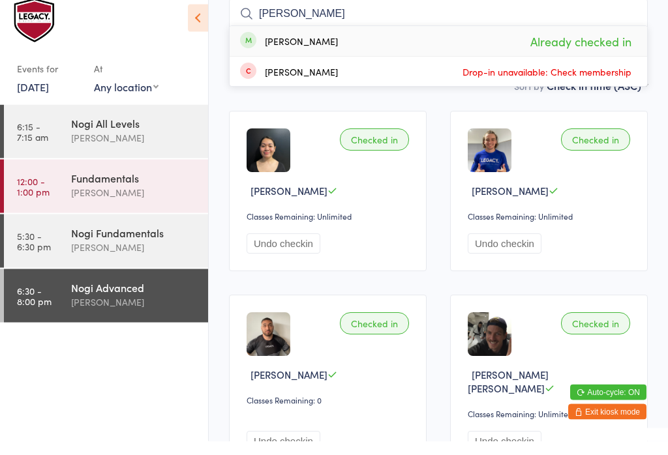
scroll to position [69, 0]
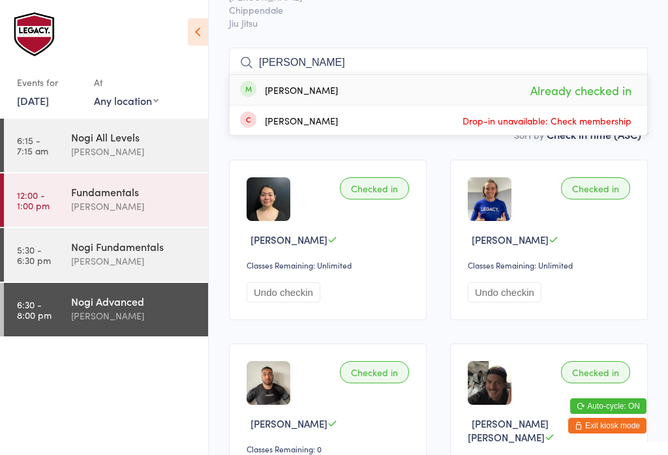
type input "[PERSON_NAME]"
click at [441, 134] on div "[PERSON_NAME] Drop-in unavailable: Check membership" at bounding box center [439, 120] width 418 height 29
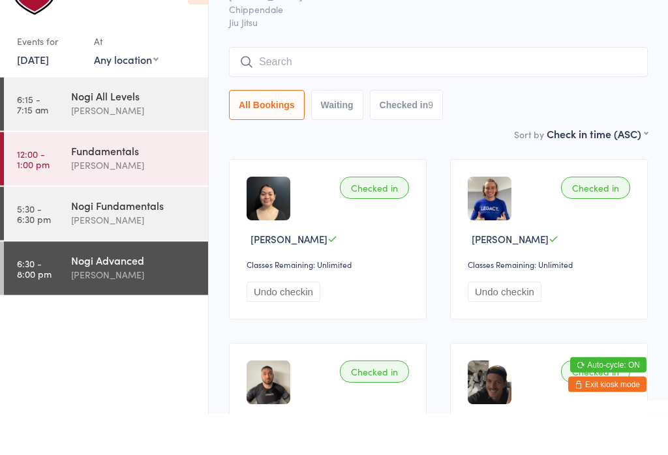
scroll to position [27, 0]
